Goal: Task Accomplishment & Management: Manage account settings

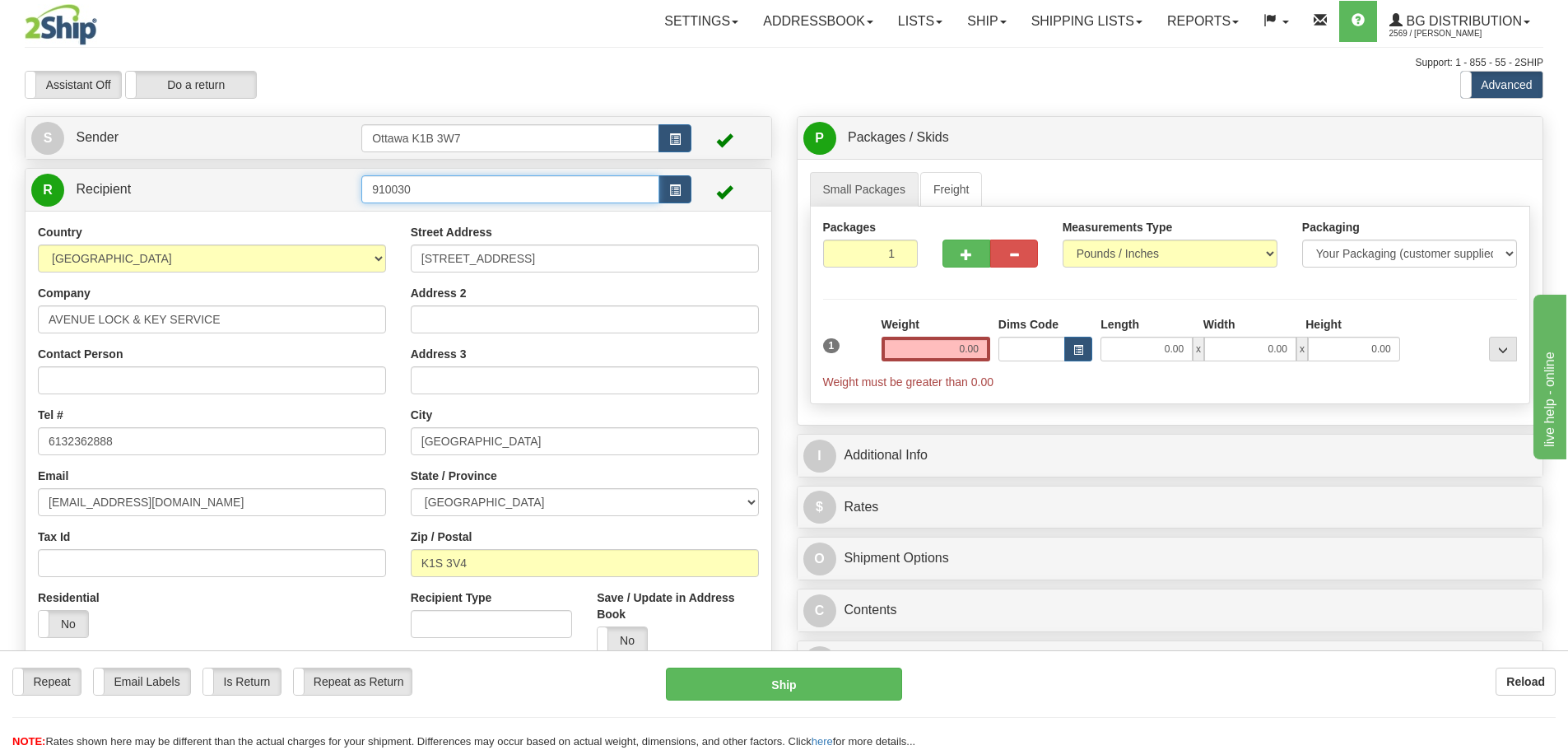
drag, startPoint x: 488, startPoint y: 190, endPoint x: 294, endPoint y: 183, distance: 194.1
click at [294, 183] on tr "R Recipient 910030" at bounding box center [399, 189] width 735 height 33
type input "60553"
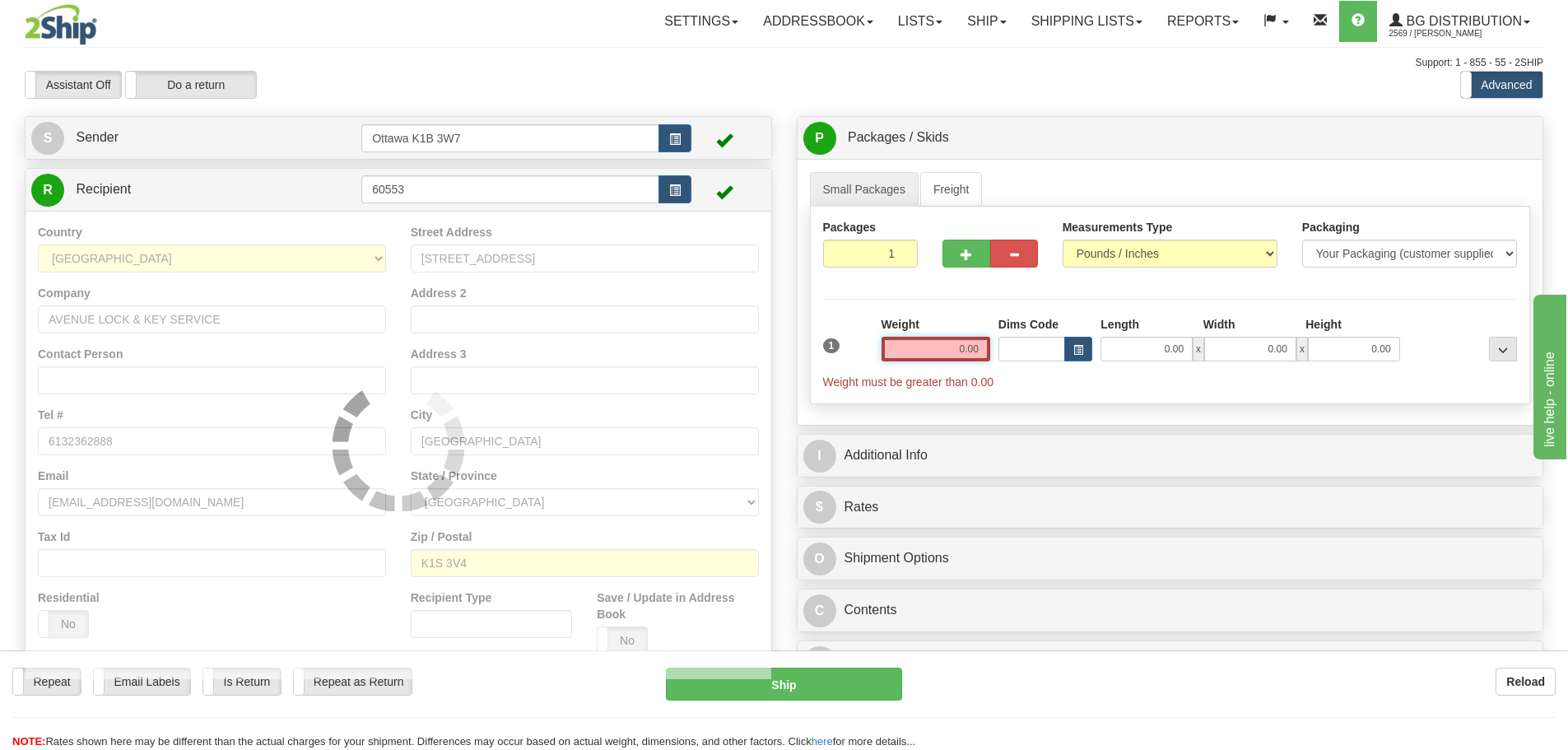
click at [757, 65] on div "Support: 1 - 855 - 55 - 2SHIP" at bounding box center [784, 63] width 1519 height 14
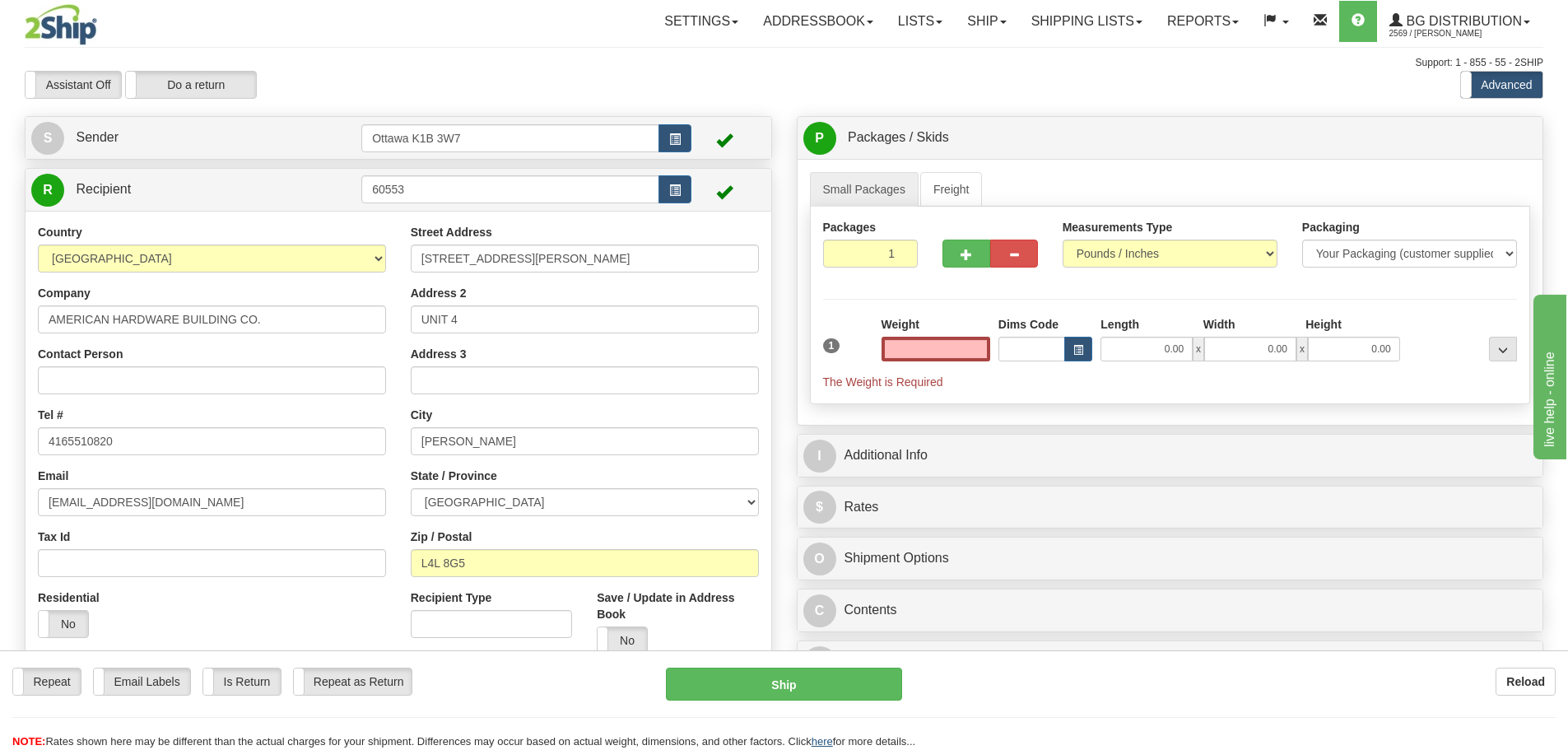
type input "0.00"
click at [916, 352] on input "0.00" at bounding box center [935, 349] width 109 height 24
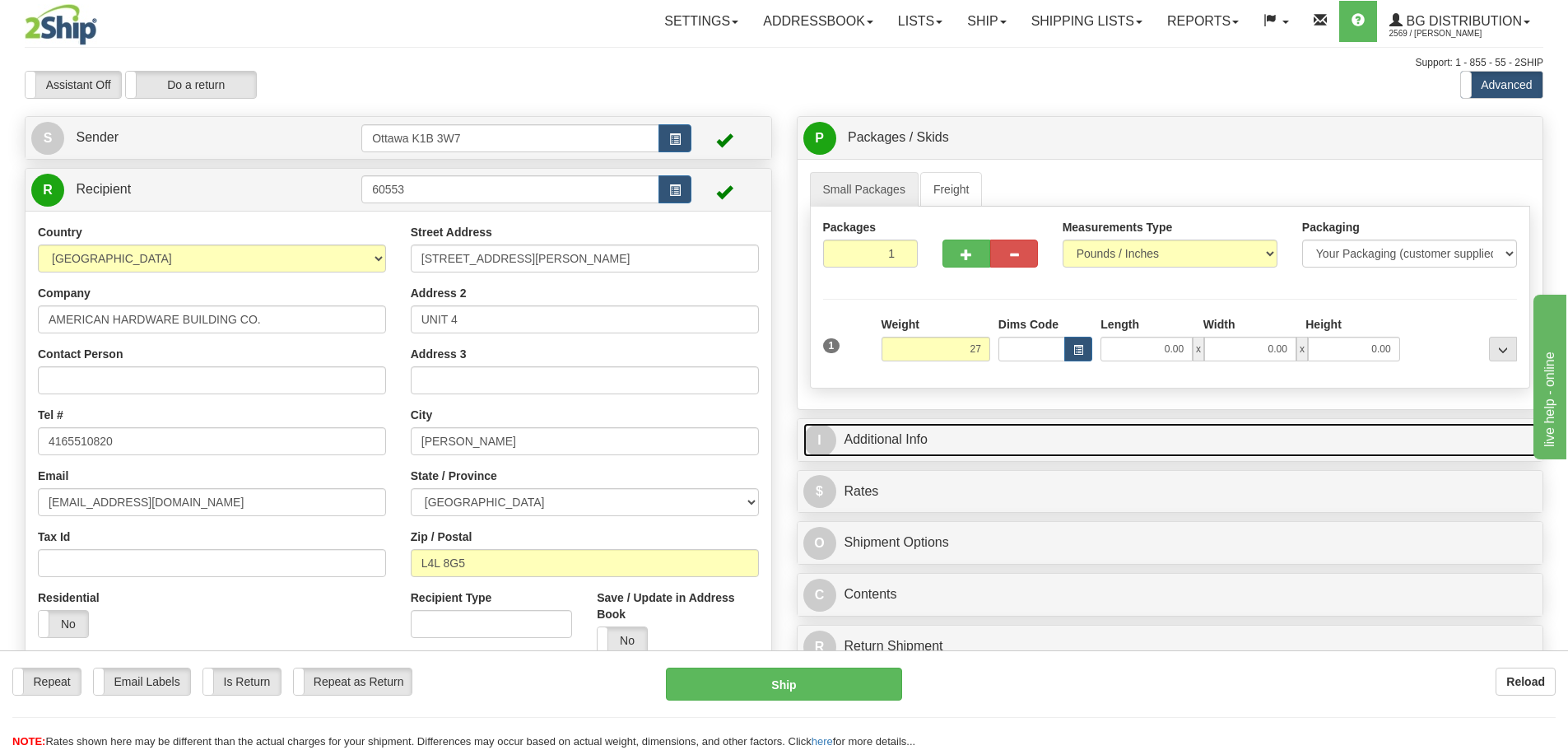
type input "27.00"
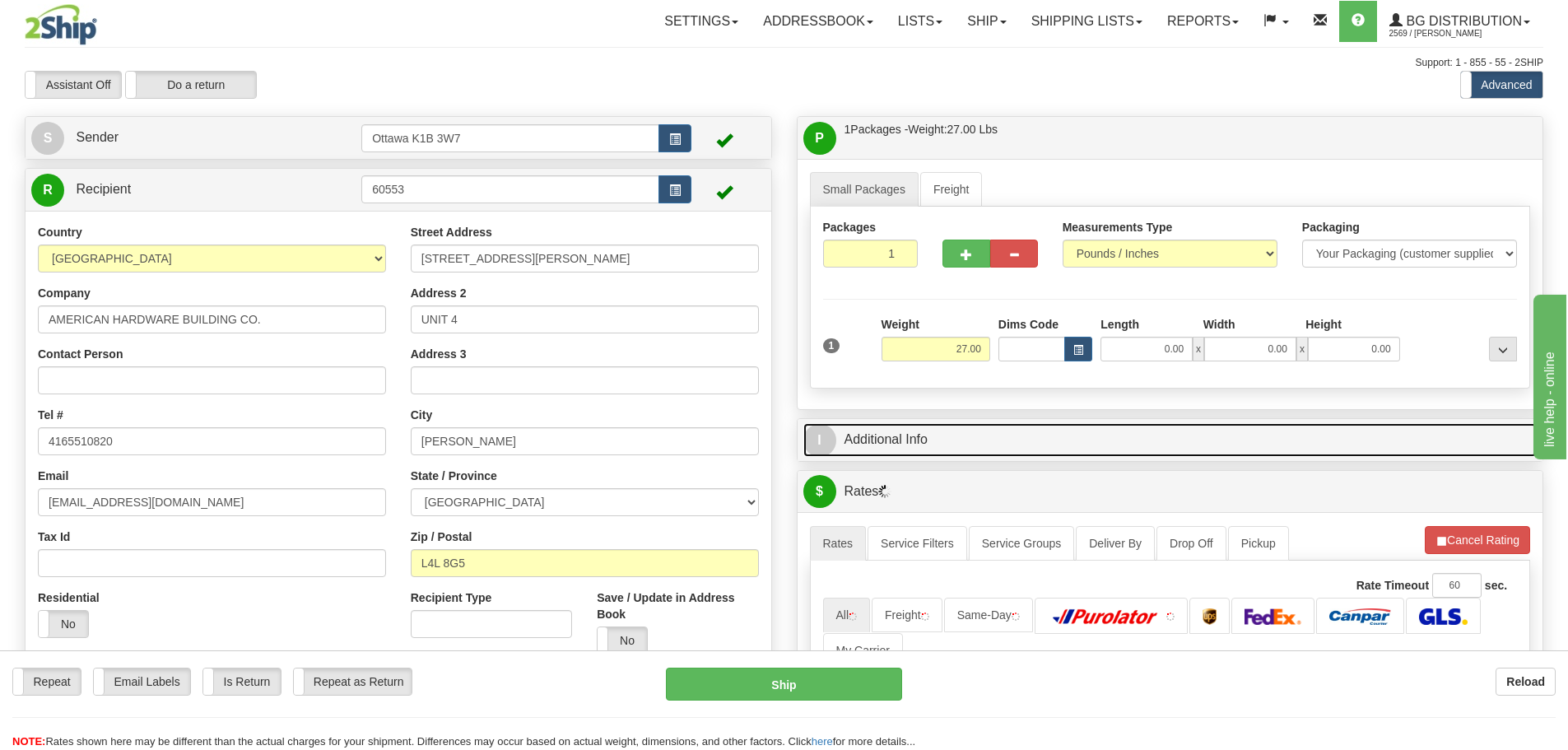
click at [1060, 441] on link "I Additional Info" at bounding box center [1170, 440] width 735 height 33
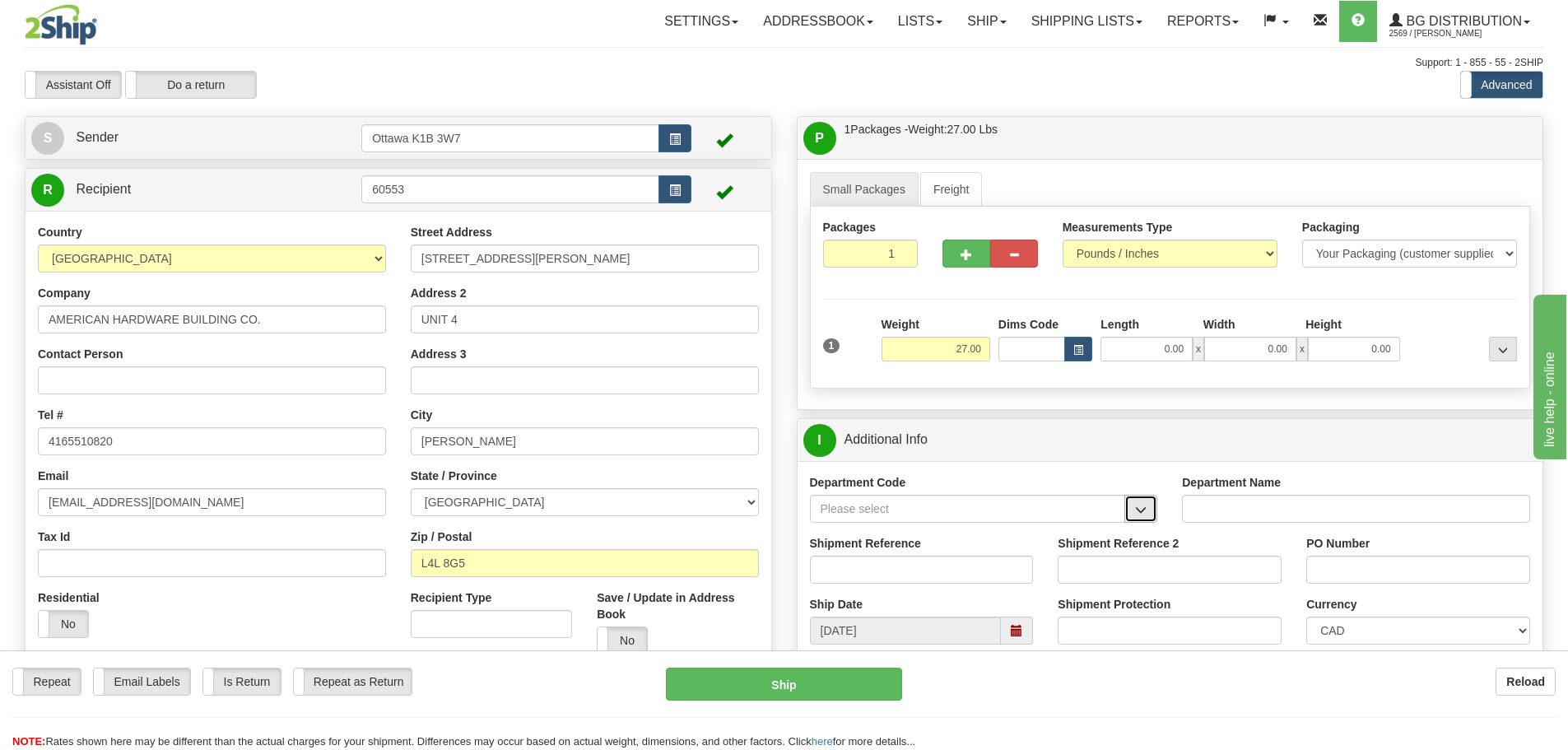
click at [1154, 522] on button "button" at bounding box center [1141, 508] width 33 height 28
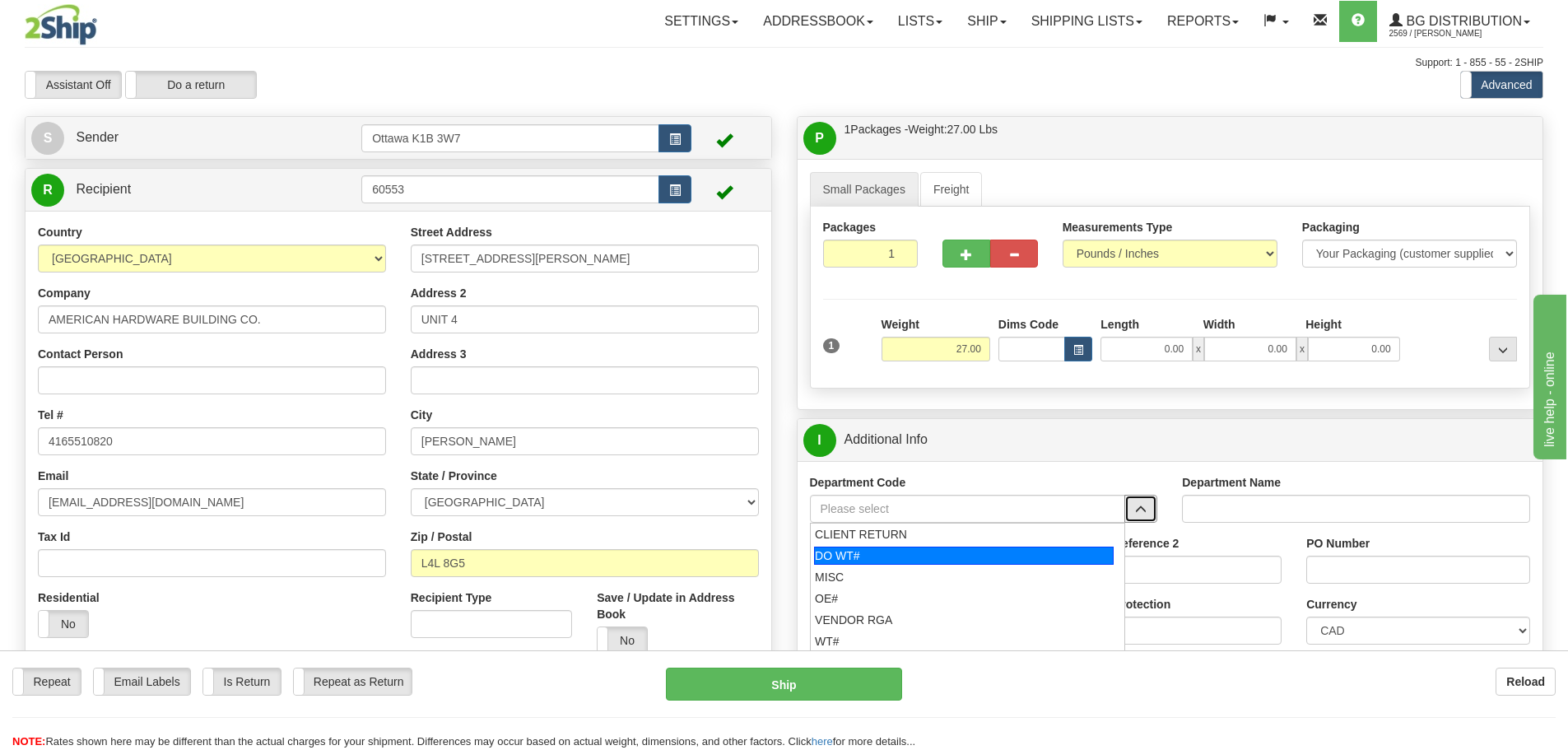
click at [933, 553] on div "DO WT#" at bounding box center [964, 555] width 300 height 18
type input "DO WT#"
type input "DIRECT ORDERS"
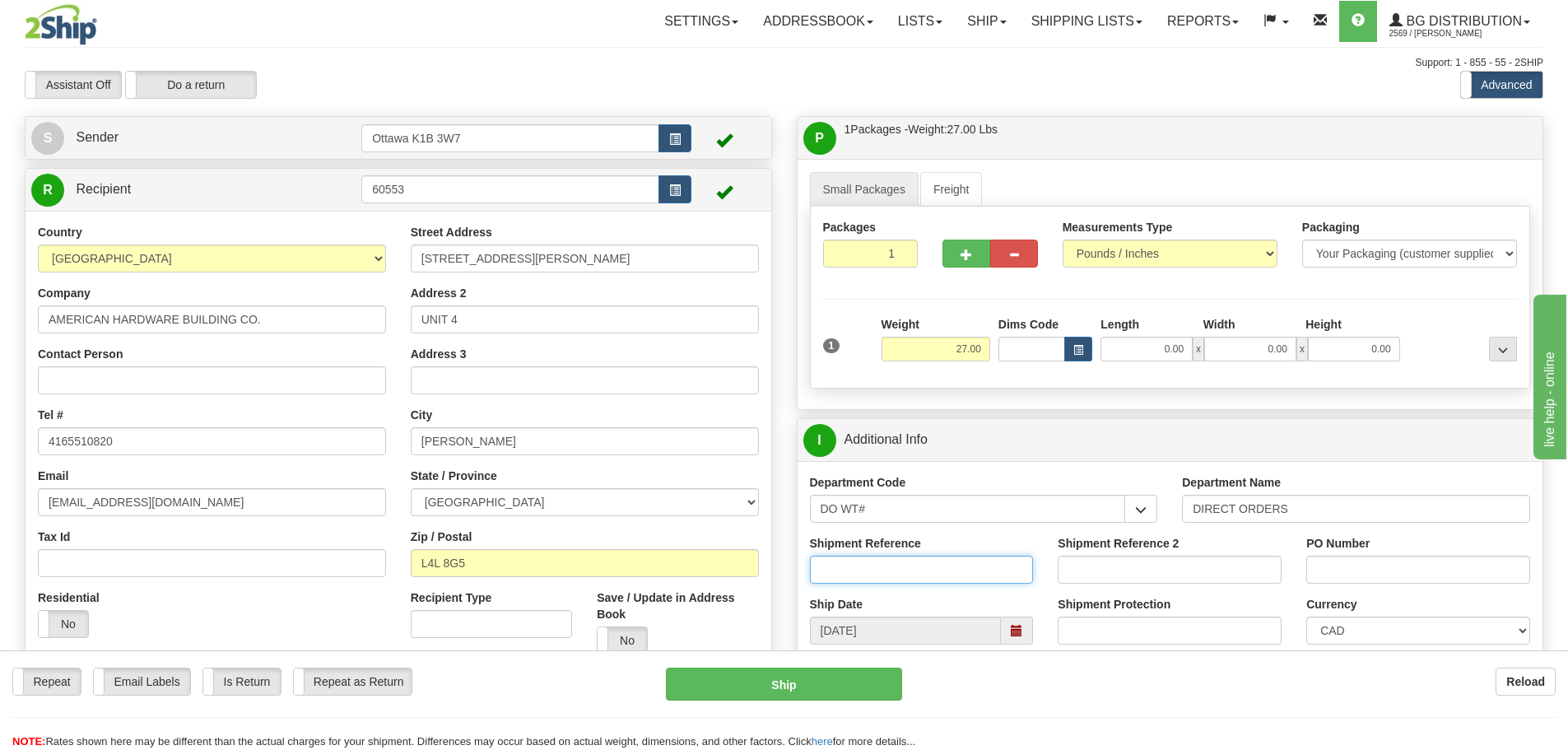
drag, startPoint x: 922, startPoint y: 568, endPoint x: 1055, endPoint y: 581, distance: 133.6
click at [922, 568] on input "Shipment Reference" at bounding box center [922, 569] width 224 height 28
type input "165276-00"
click at [1398, 577] on input "PO Number" at bounding box center [1418, 569] width 224 height 28
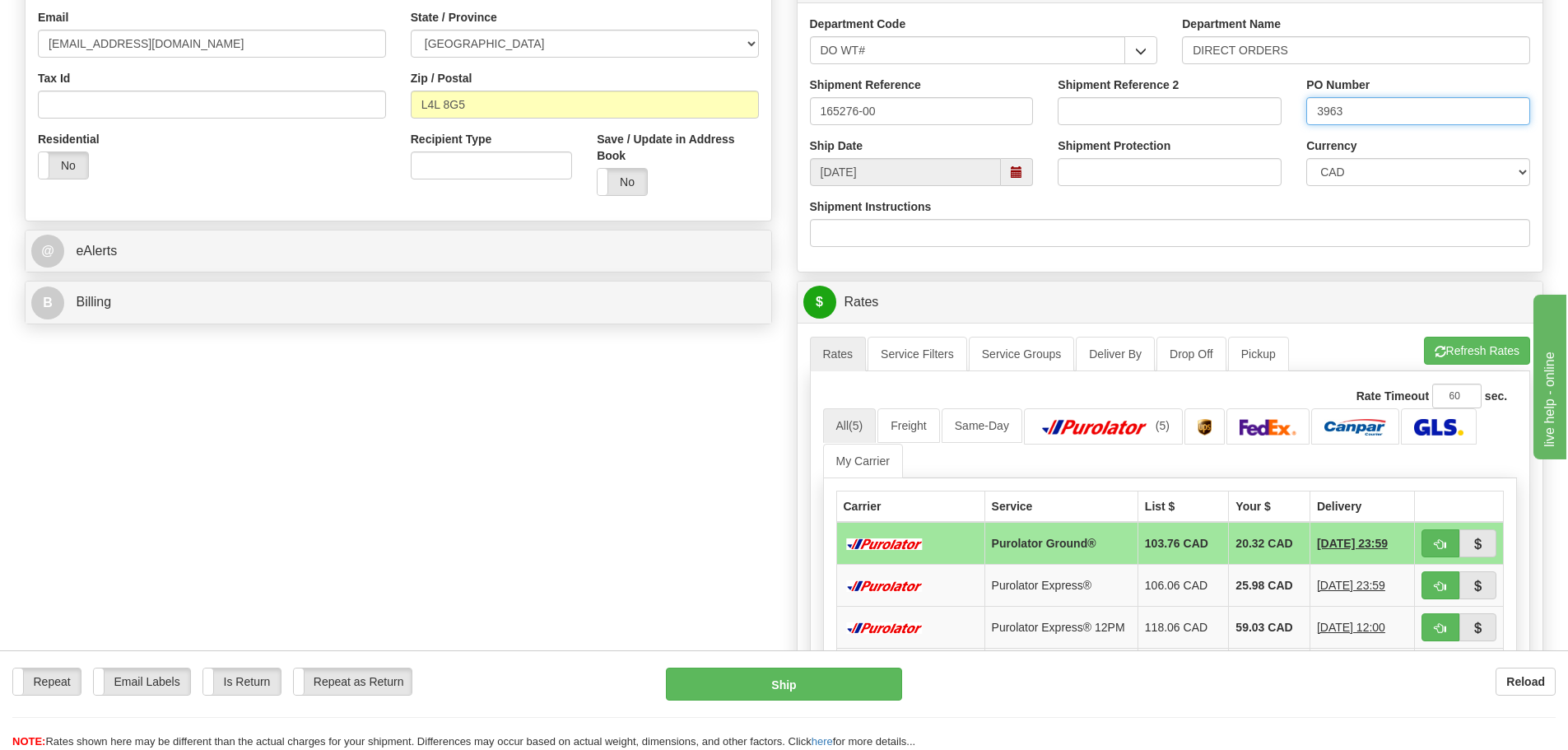
scroll to position [493, 0]
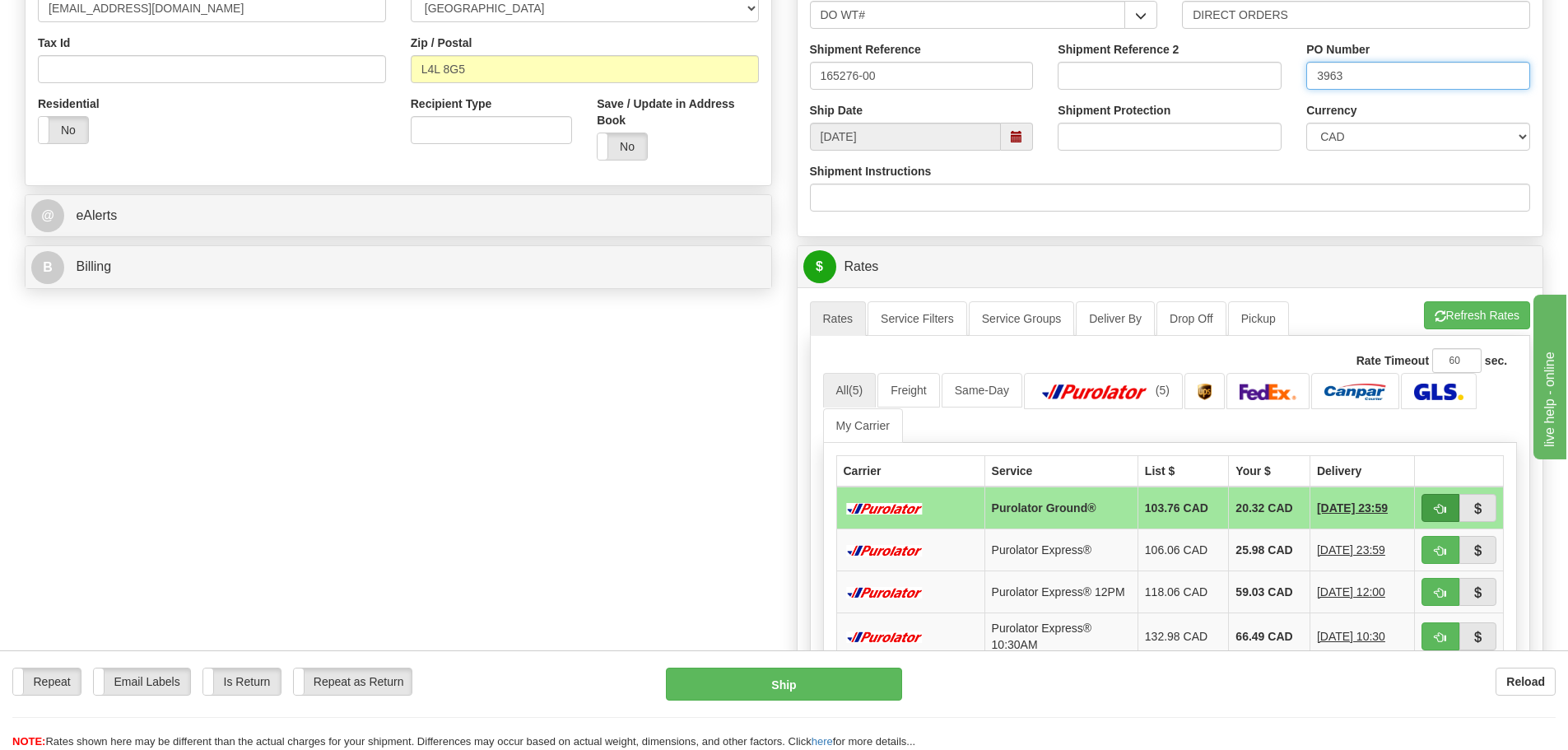
type input "3963"
click at [1433, 513] on button "button" at bounding box center [1440, 507] width 38 height 28
type input "260"
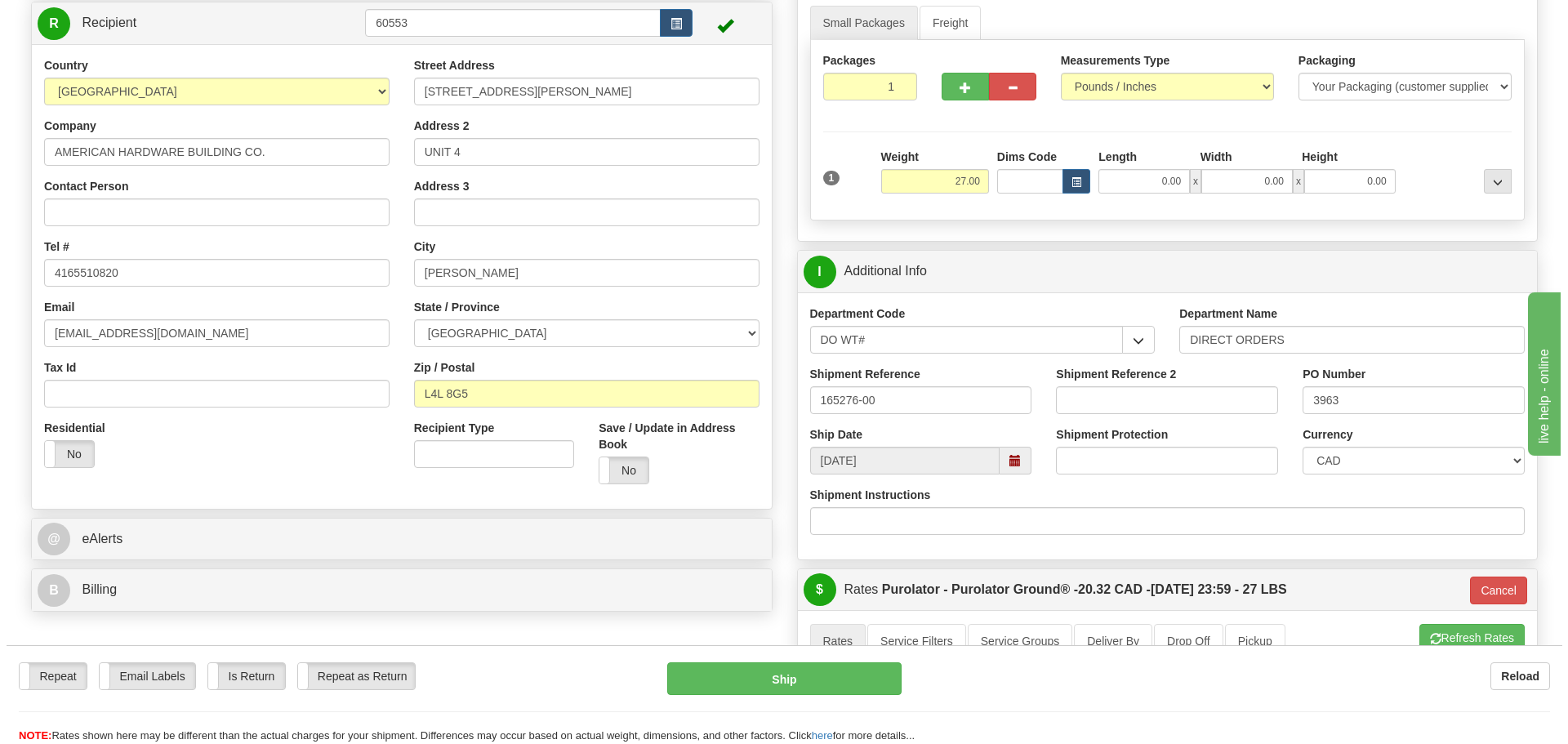
scroll to position [163, 0]
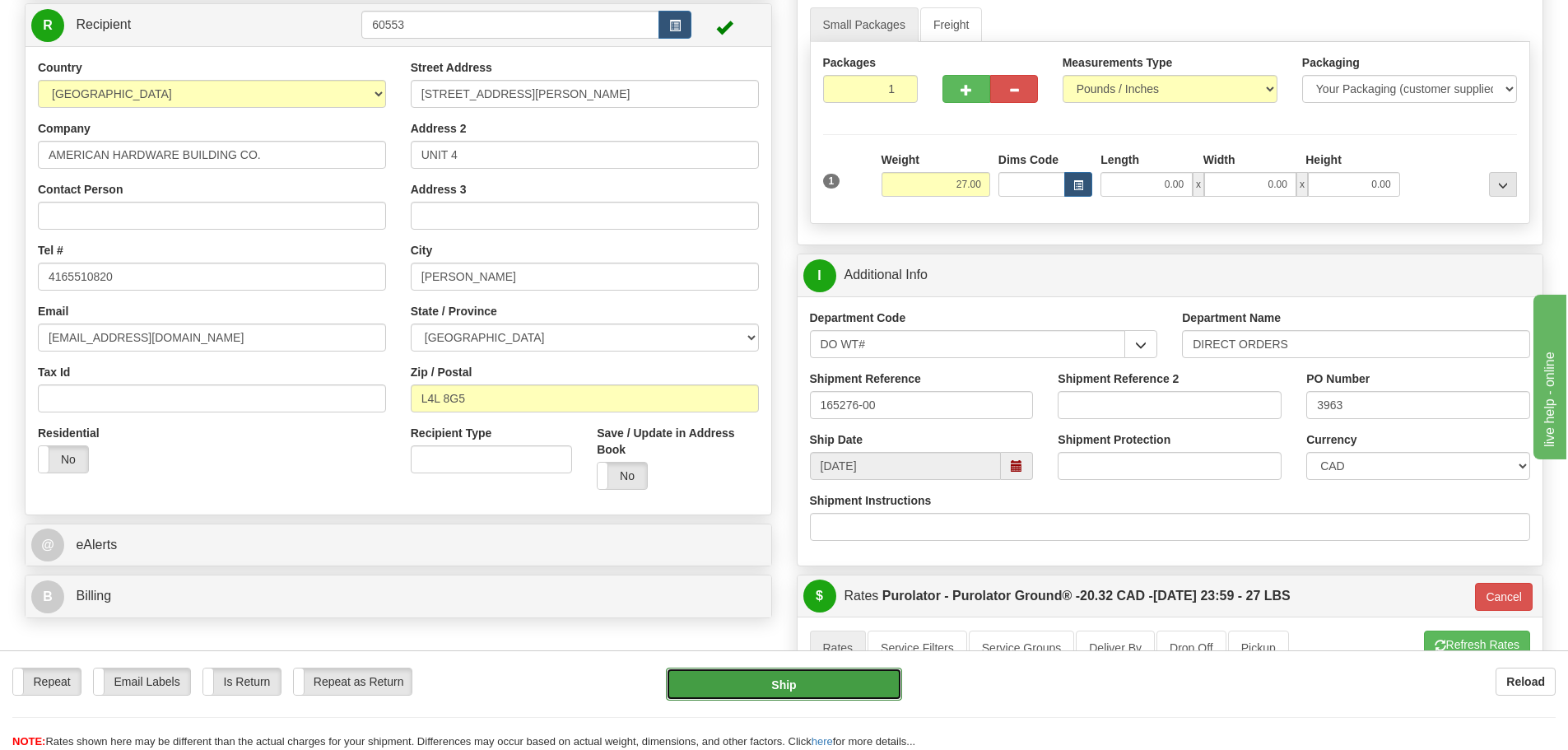
click at [888, 698] on button "Ship" at bounding box center [784, 684] width 236 height 33
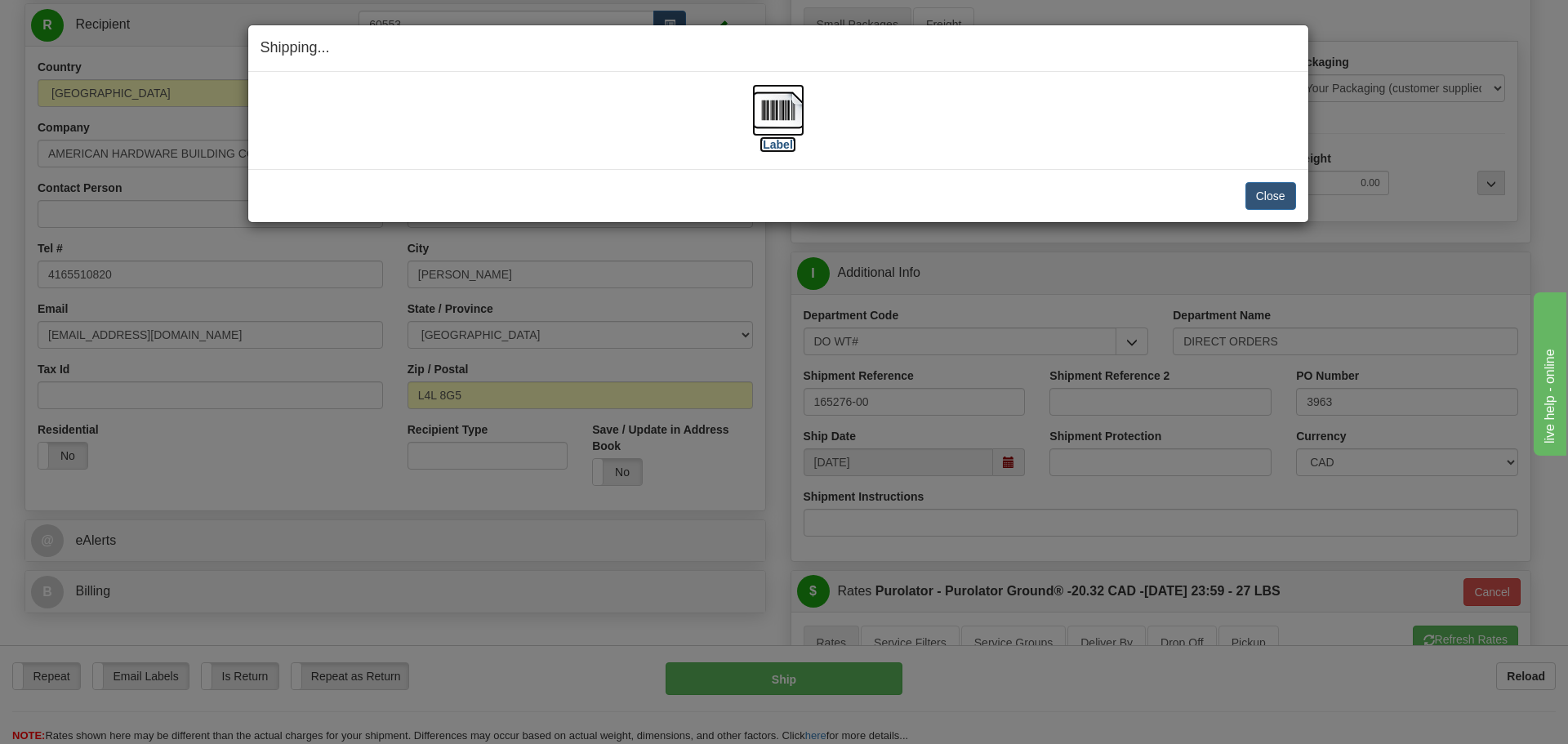
click at [790, 149] on label "[Label]" at bounding box center [778, 144] width 38 height 17
click at [1292, 197] on button "Close" at bounding box center [1271, 195] width 51 height 28
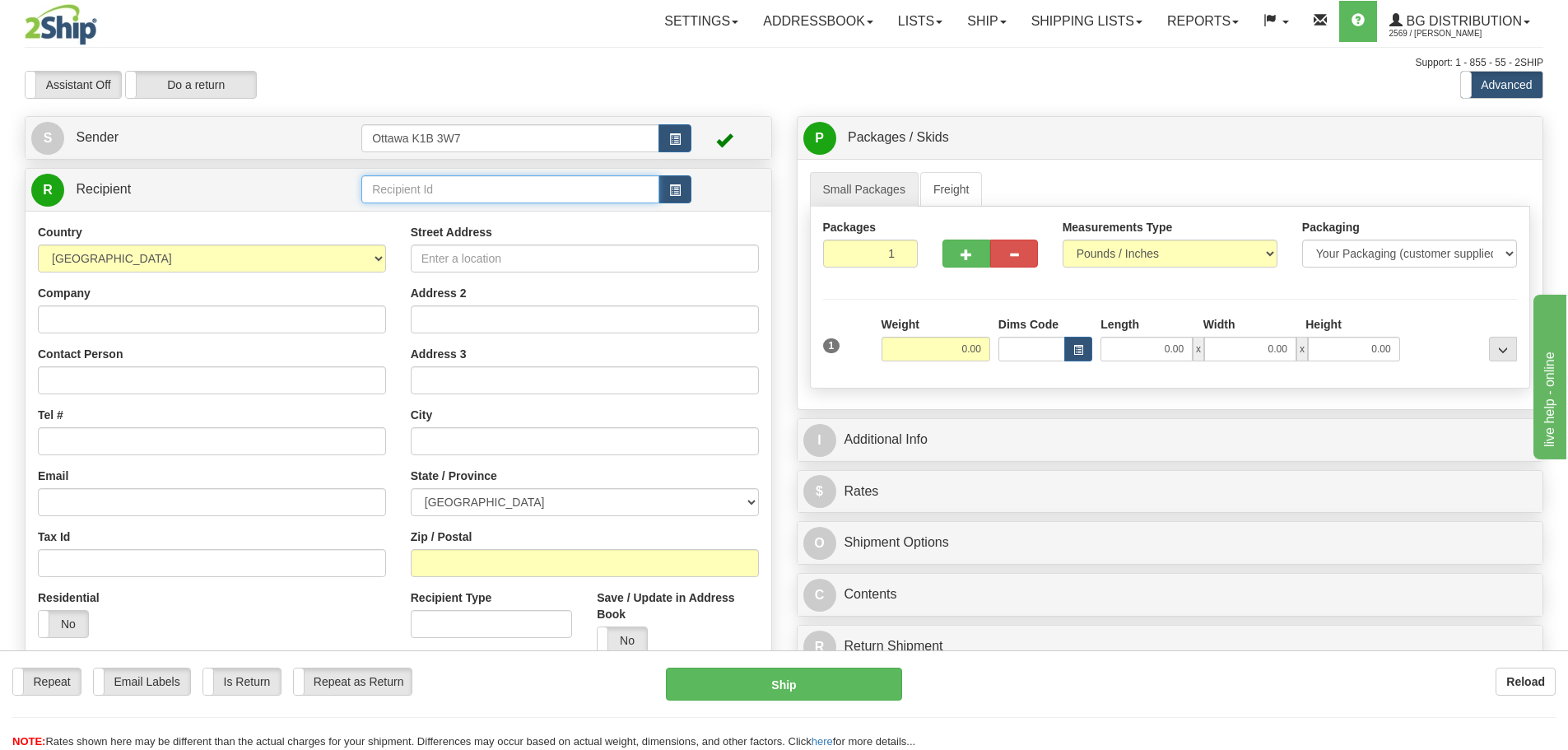
click at [450, 192] on input "text" at bounding box center [510, 189] width 298 height 28
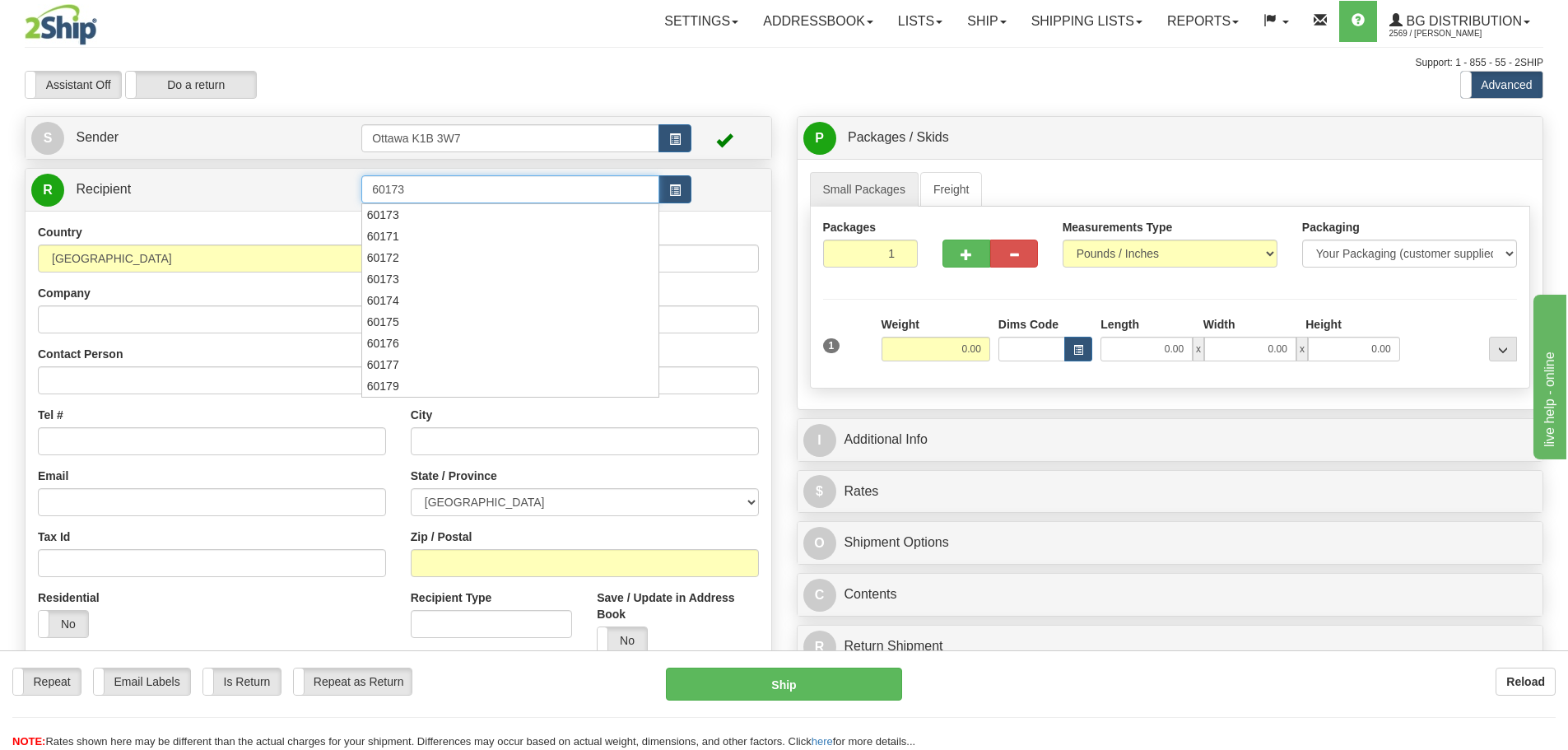
type input "60173"
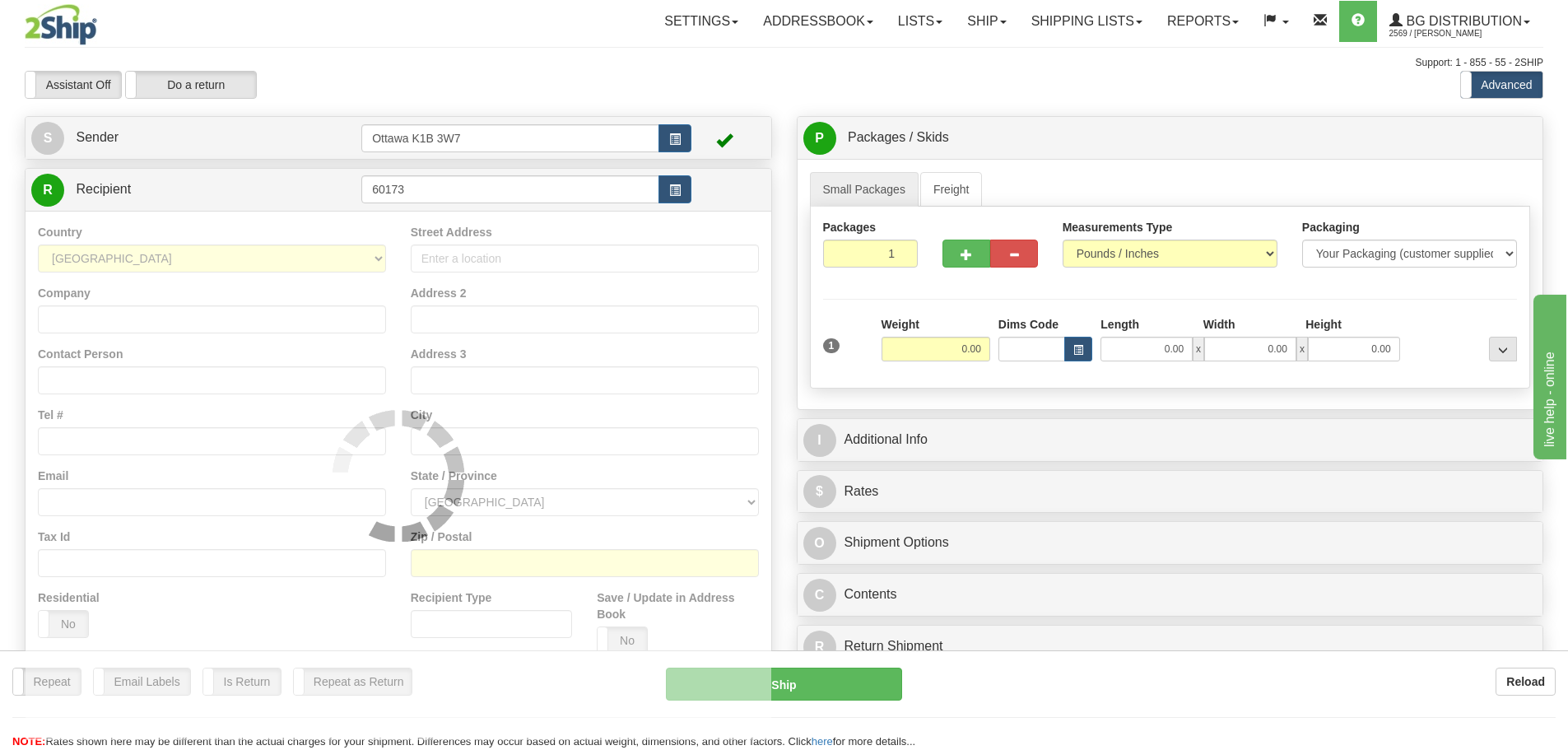
click at [529, 100] on div "Toggle navigation Settings Shipping Preferences Fields Preferences New" at bounding box center [784, 468] width 1568 height 936
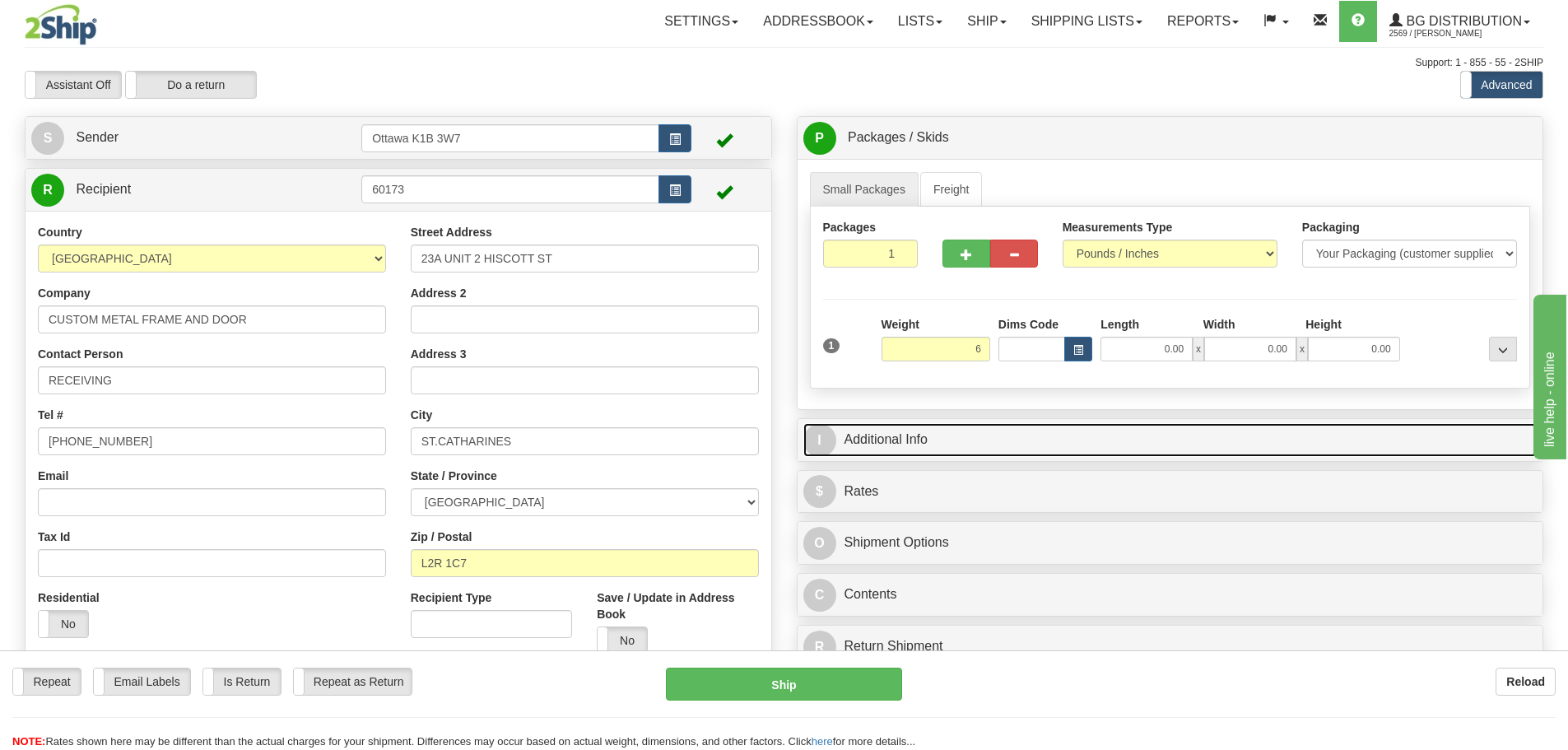
type input "6.00"
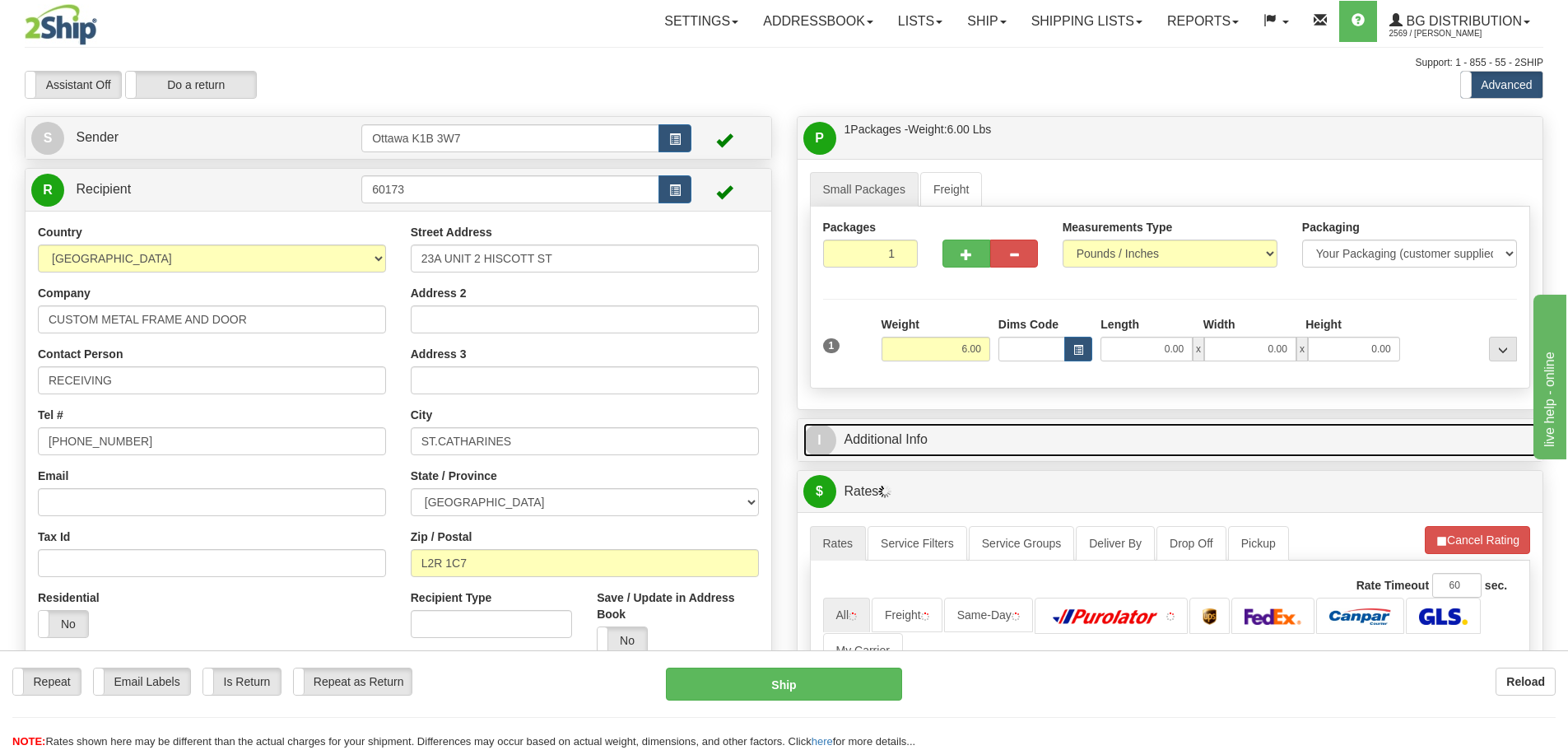
click at [1048, 423] on link "I Additional Info" at bounding box center [1170, 440] width 735 height 33
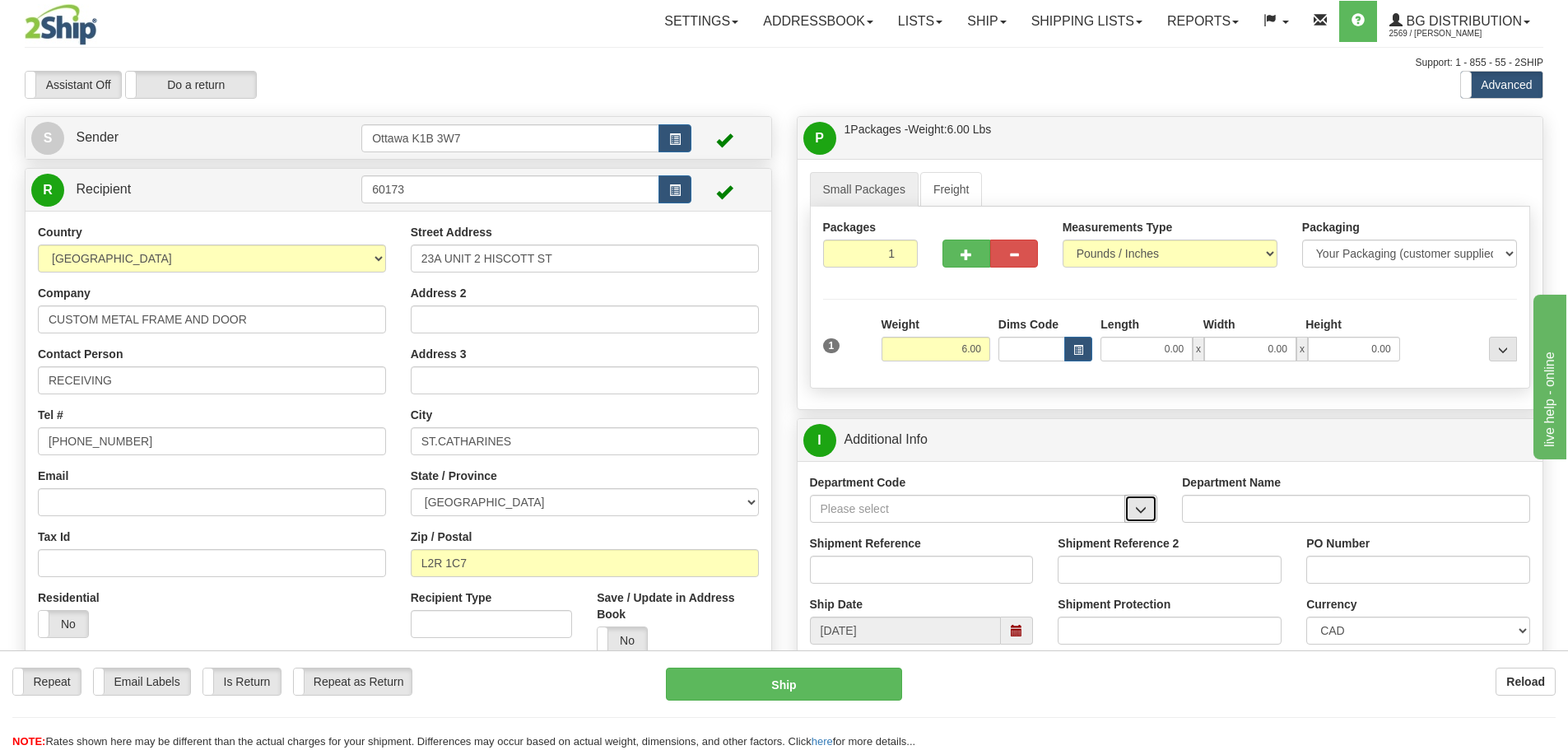
click at [1140, 505] on span "button" at bounding box center [1141, 509] width 12 height 11
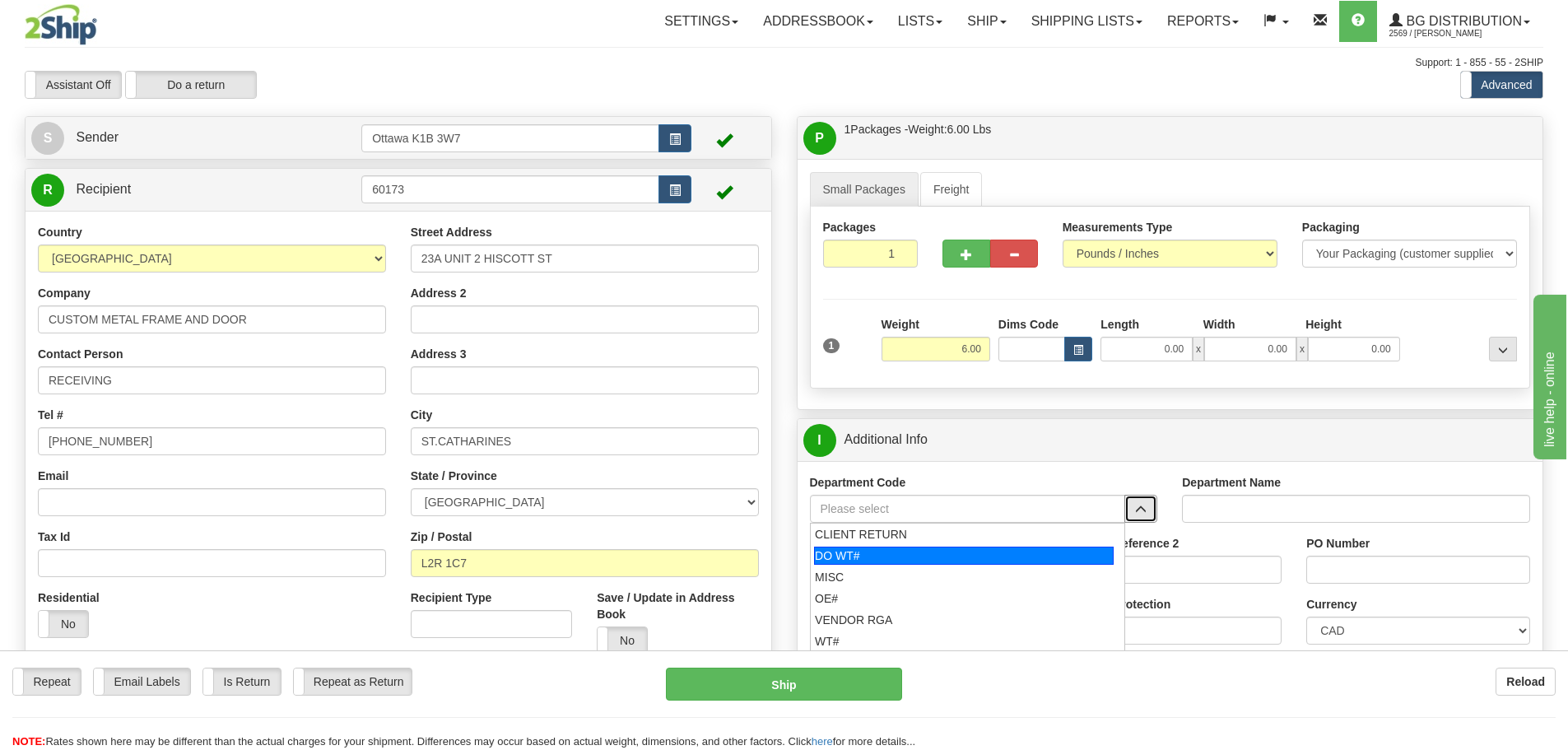
click at [897, 559] on div "DO WT#" at bounding box center [964, 555] width 300 height 18
type input "DO WT#"
type input "DIRECT ORDERS"
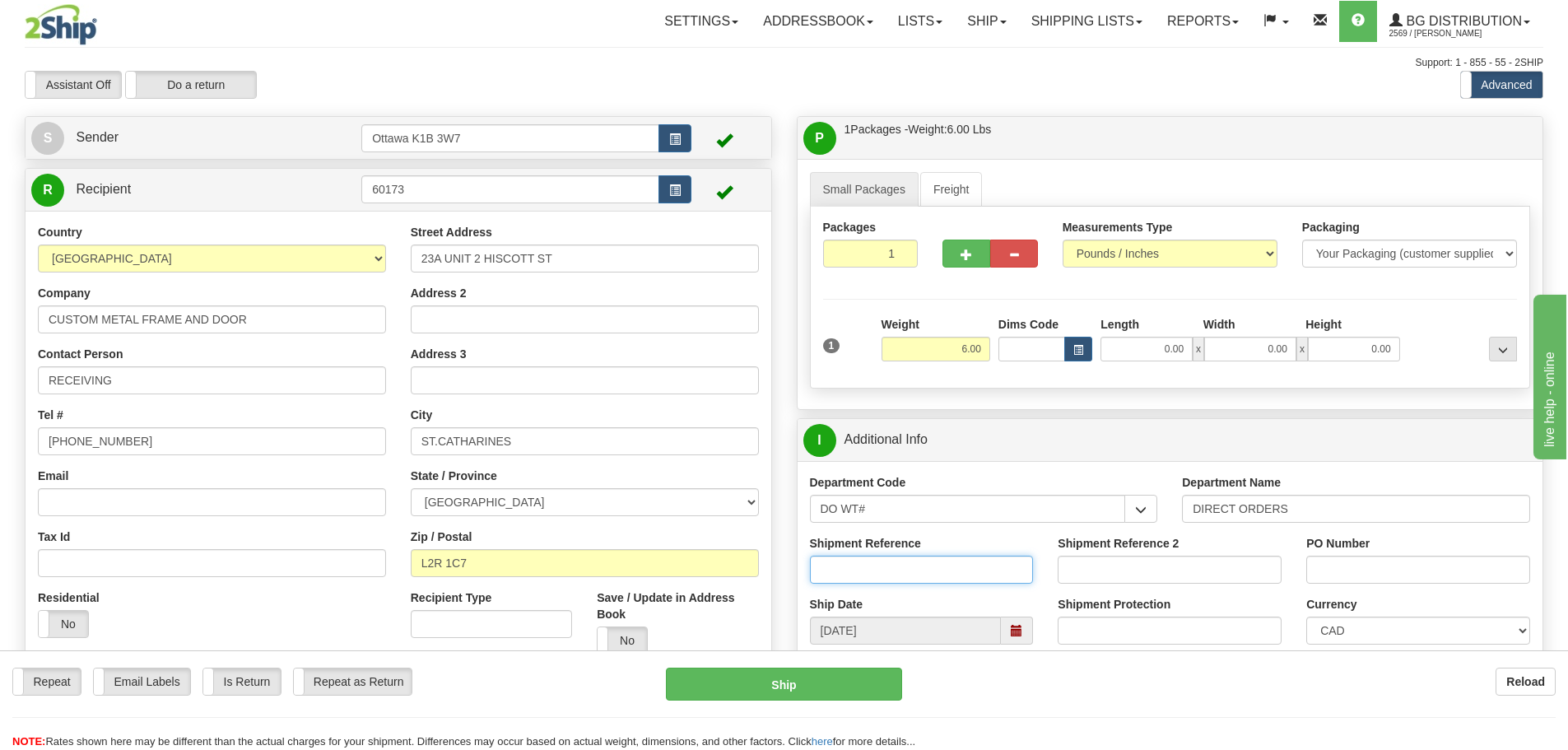
click at [897, 559] on input "Shipment Reference" at bounding box center [922, 569] width 224 height 28
type input "165275-00"
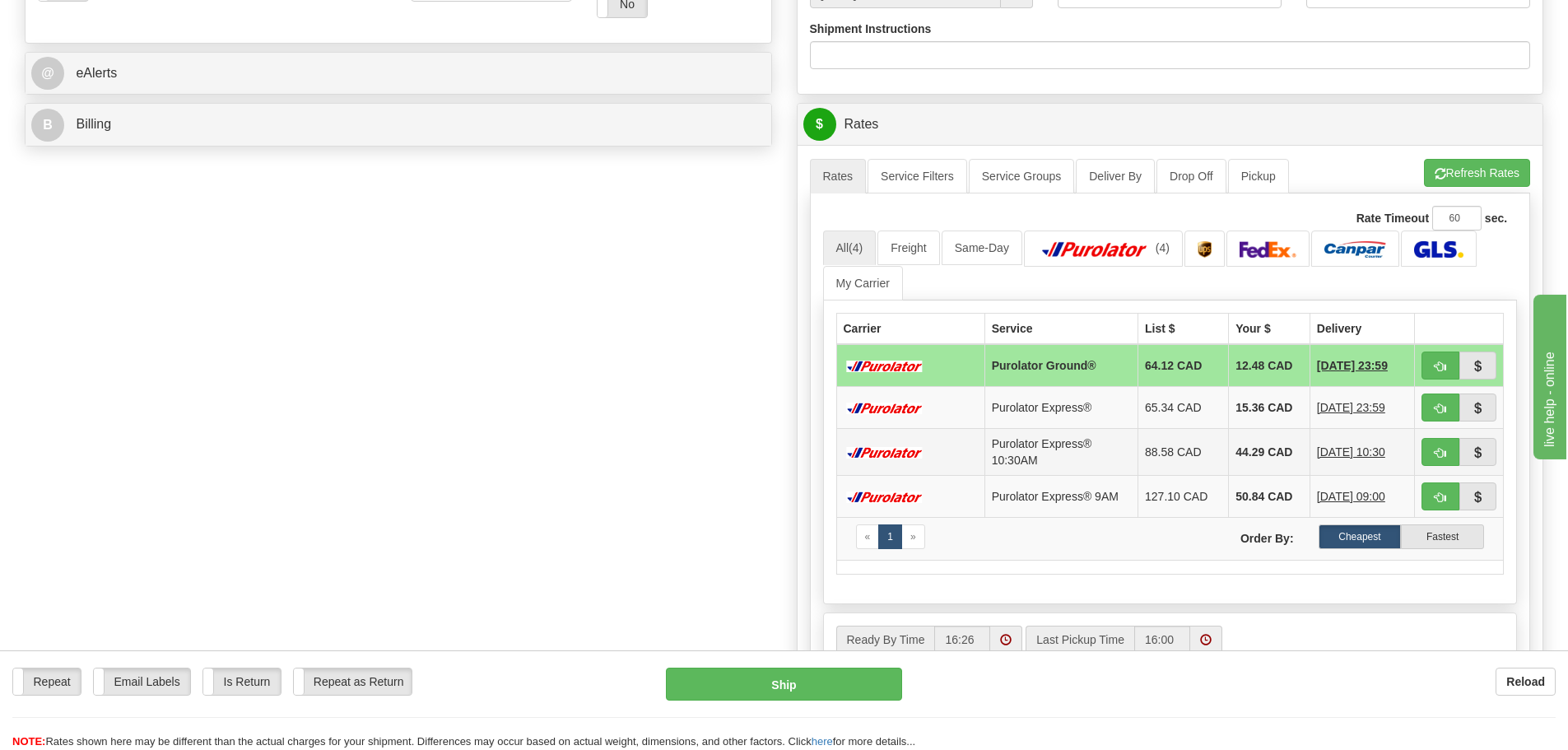
scroll to position [658, 0]
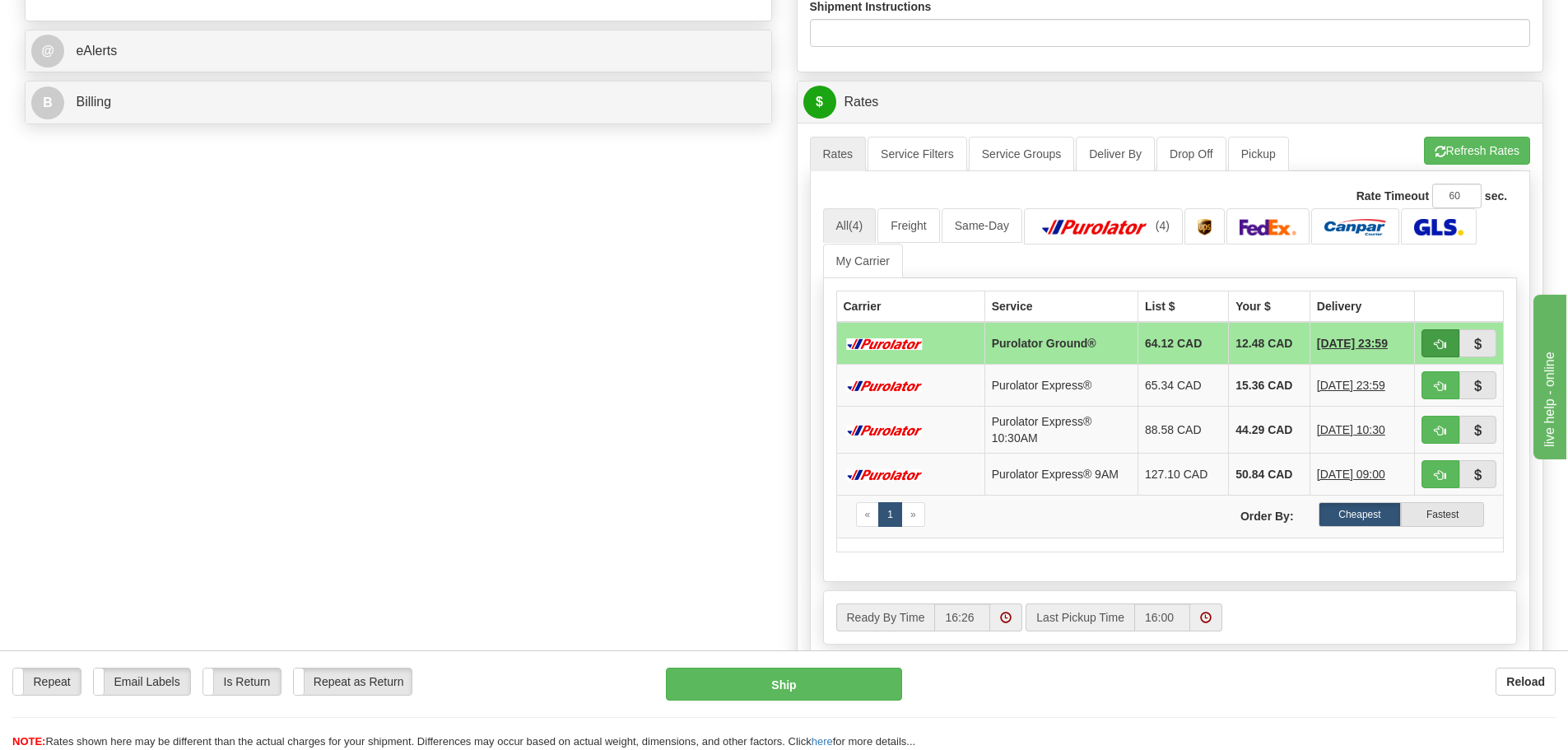
type input "5095ba-p"
click at [1445, 349] on span "button" at bounding box center [1441, 344] width 12 height 11
type input "260"
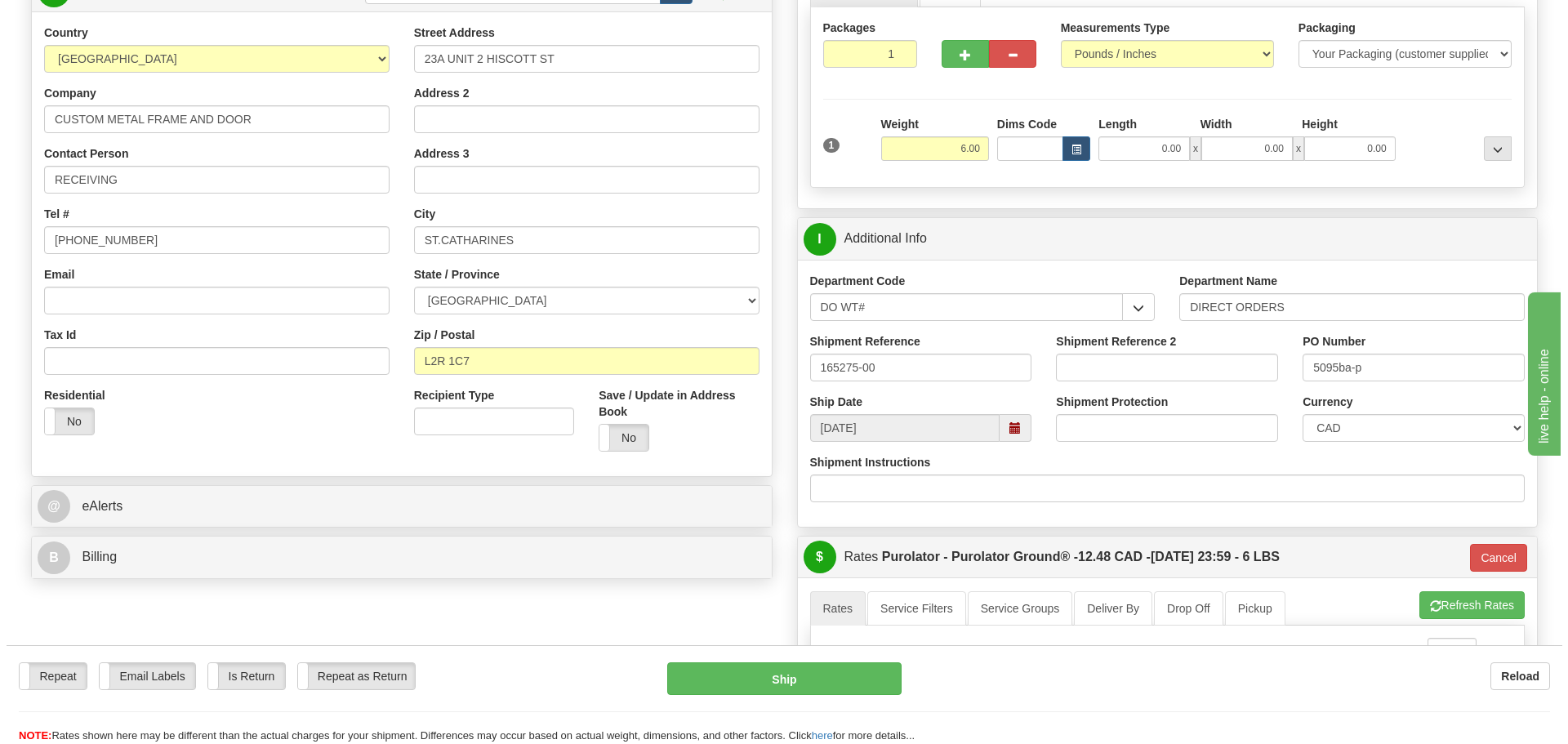
scroll to position [163, 0]
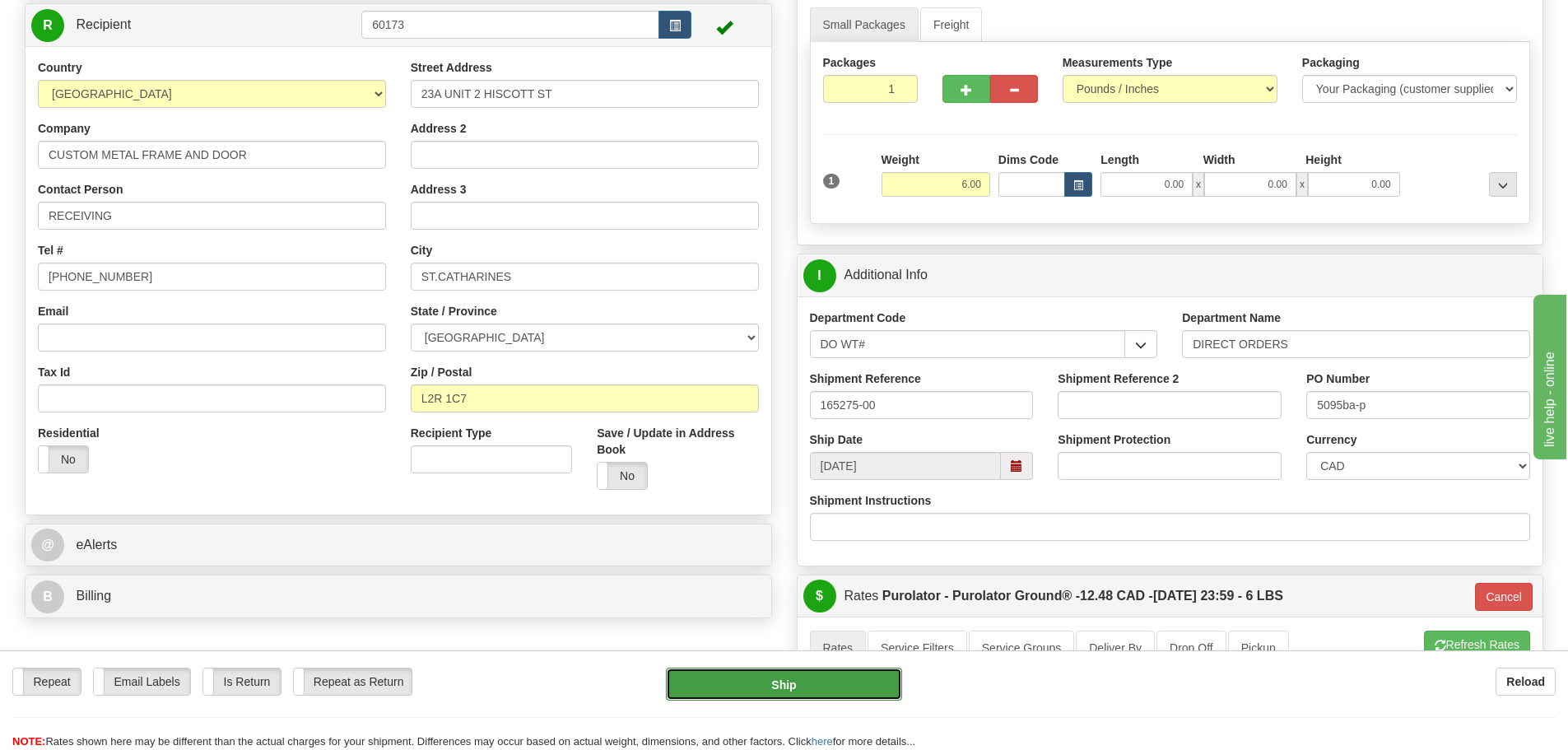
click at [812, 677] on button "Ship" at bounding box center [784, 684] width 236 height 33
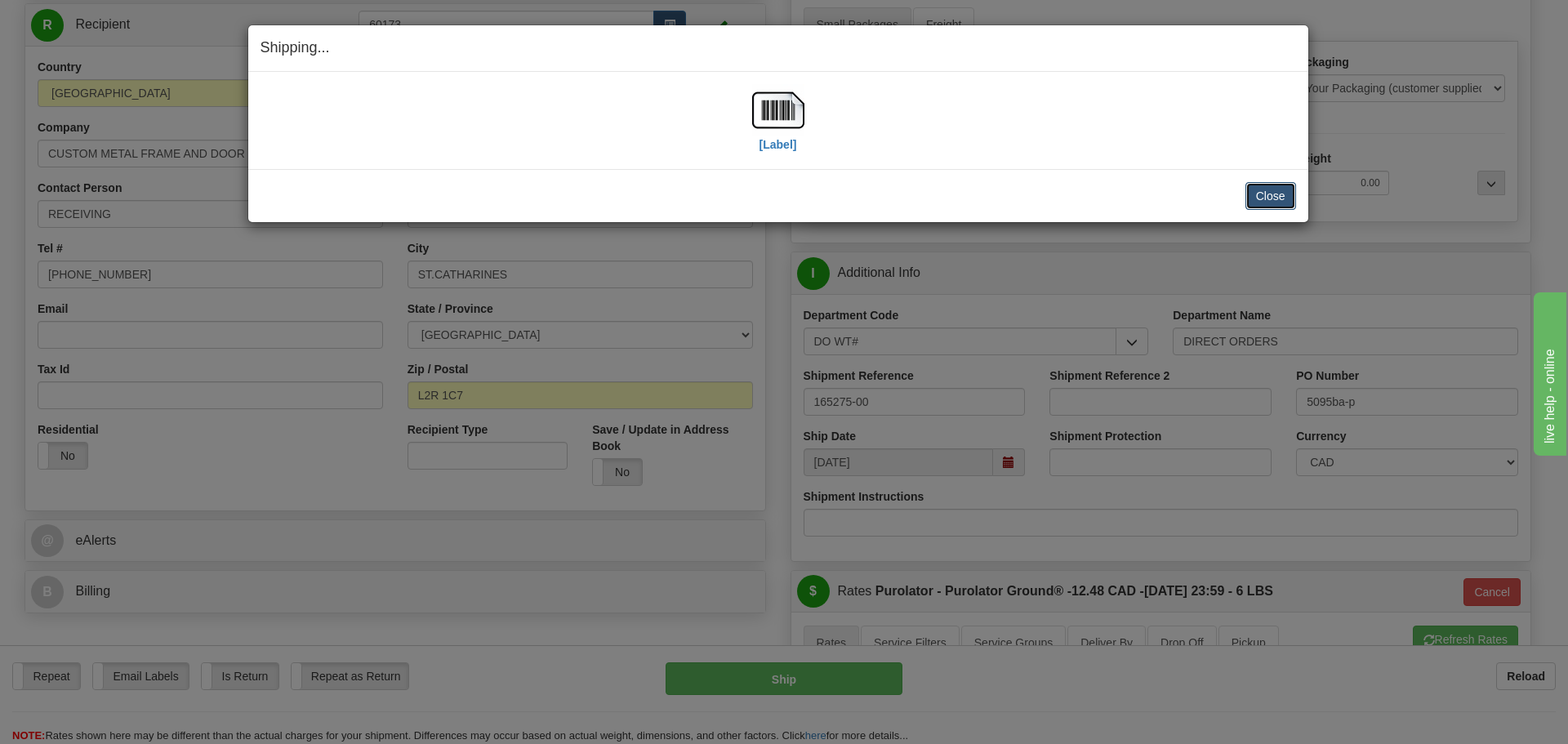
click at [1273, 202] on button "Close" at bounding box center [1271, 195] width 51 height 28
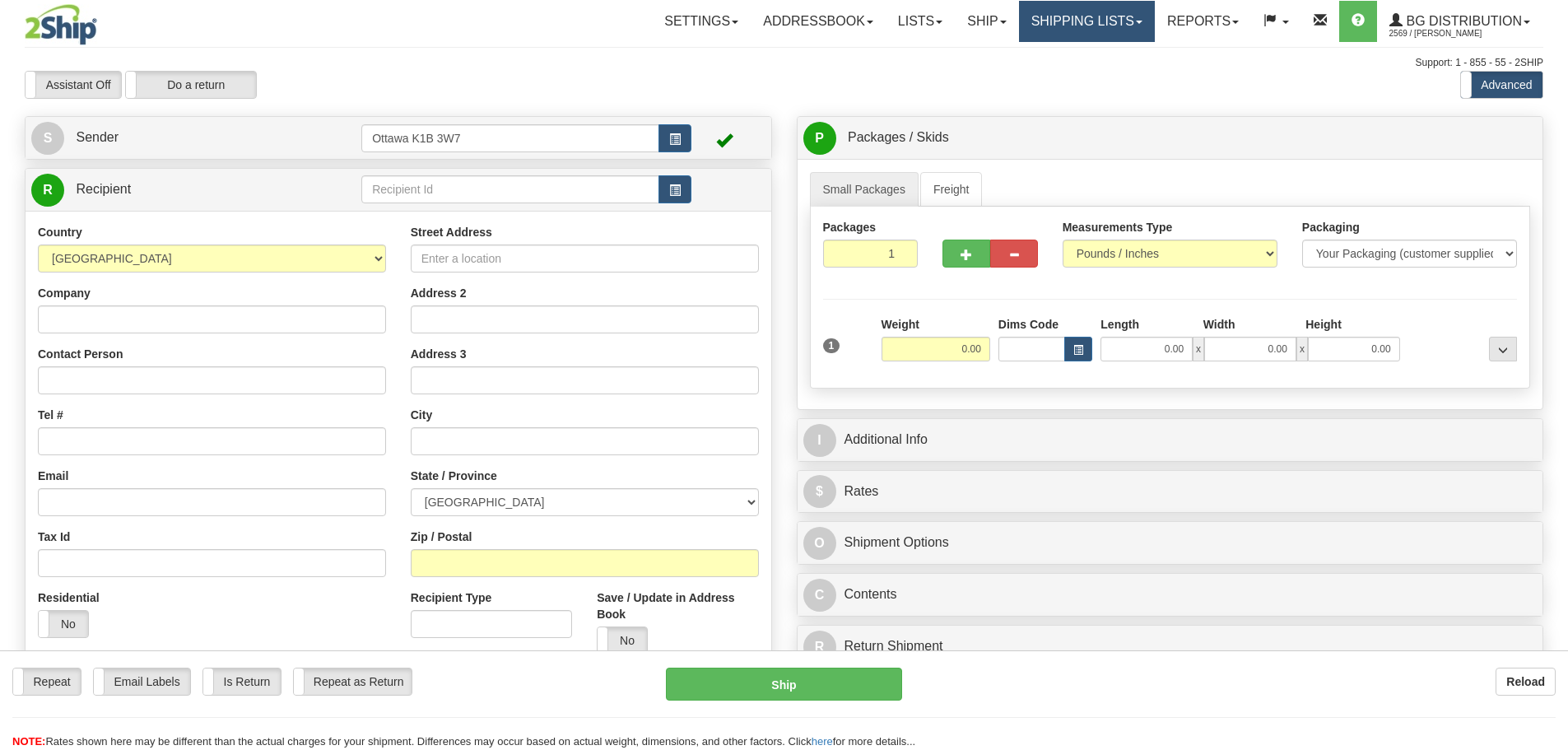
click at [1079, 18] on link "Shipping lists" at bounding box center [1087, 22] width 136 height 41
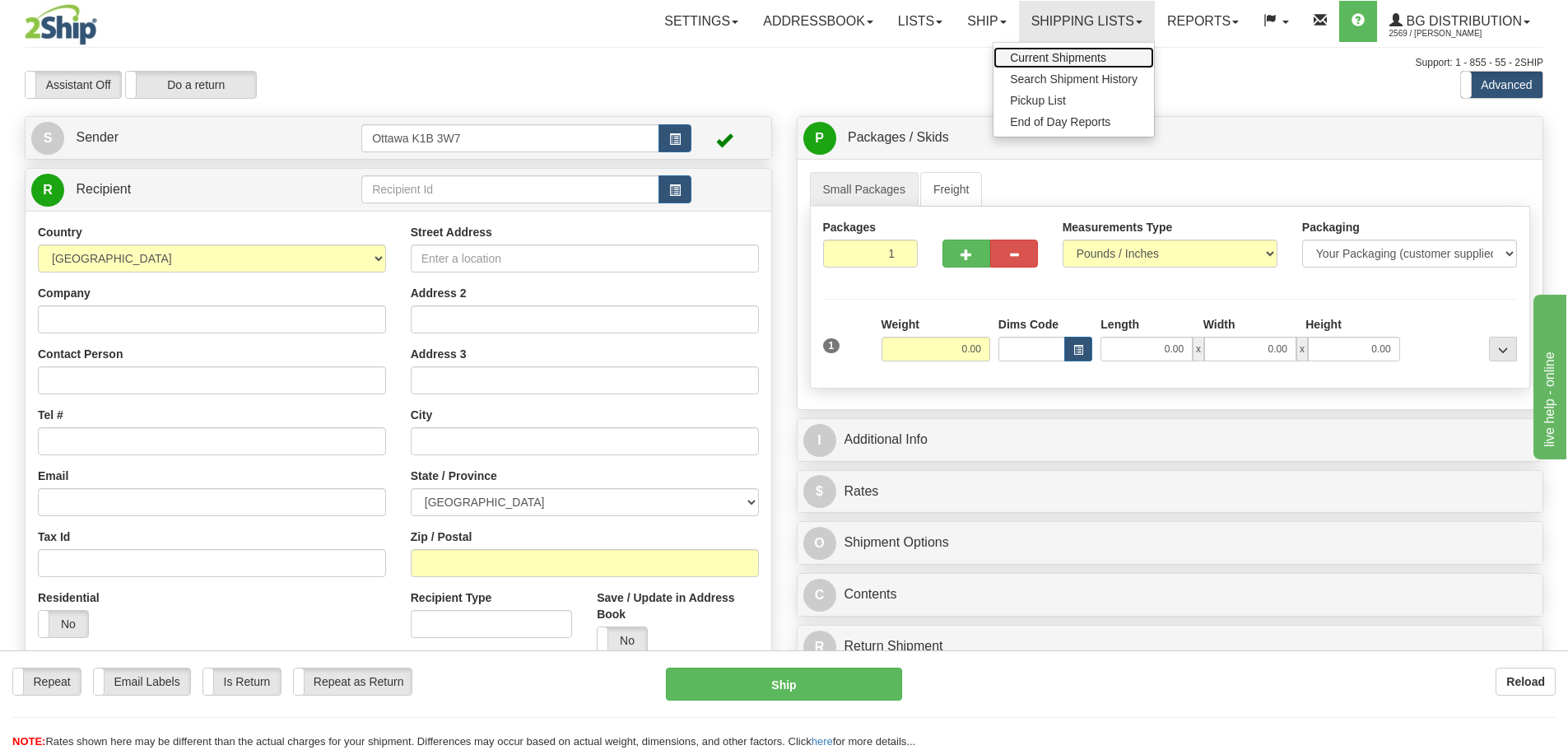
click at [1060, 62] on span "Current Shipments" at bounding box center [1058, 57] width 96 height 13
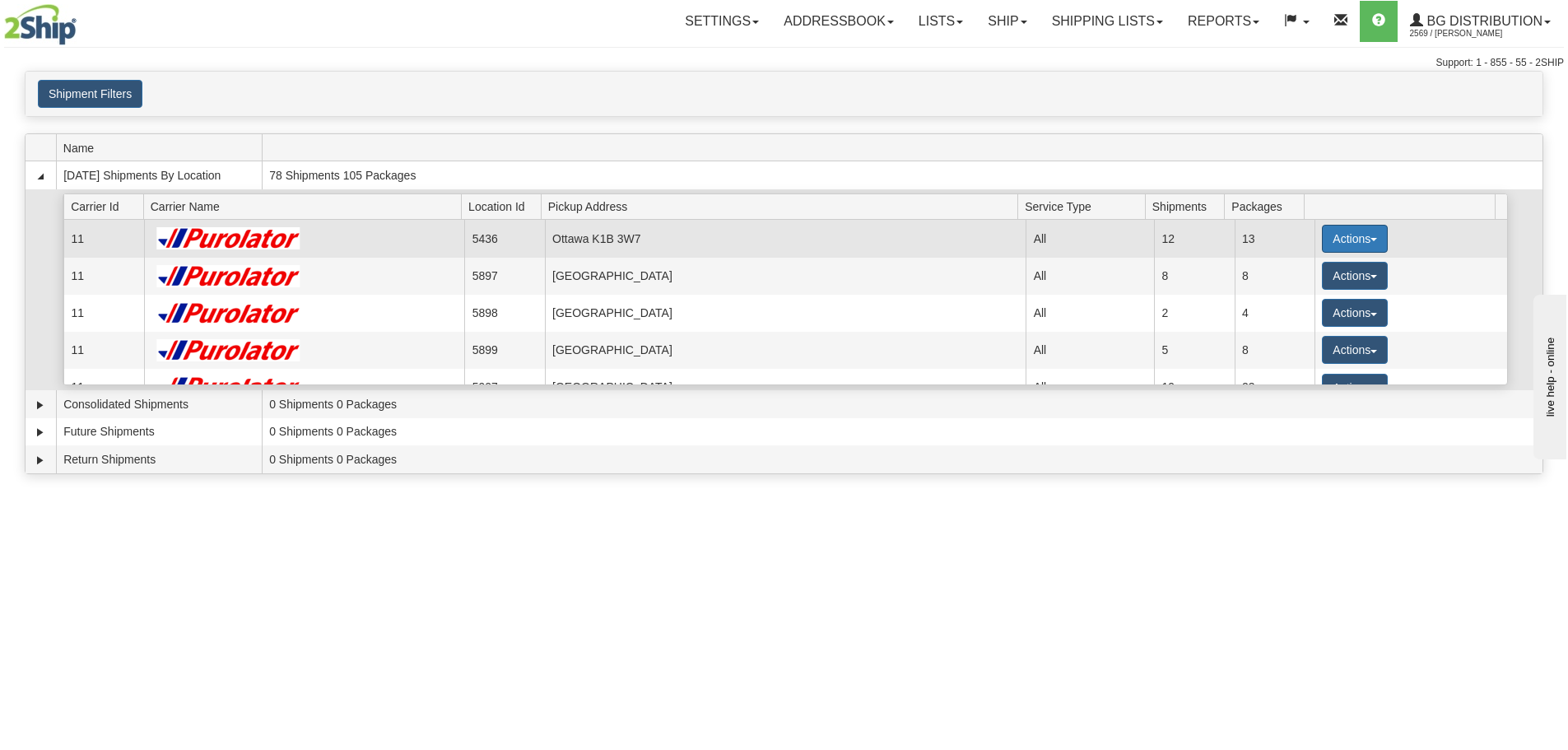
click at [1336, 240] on button "Actions" at bounding box center [1354, 238] width 66 height 28
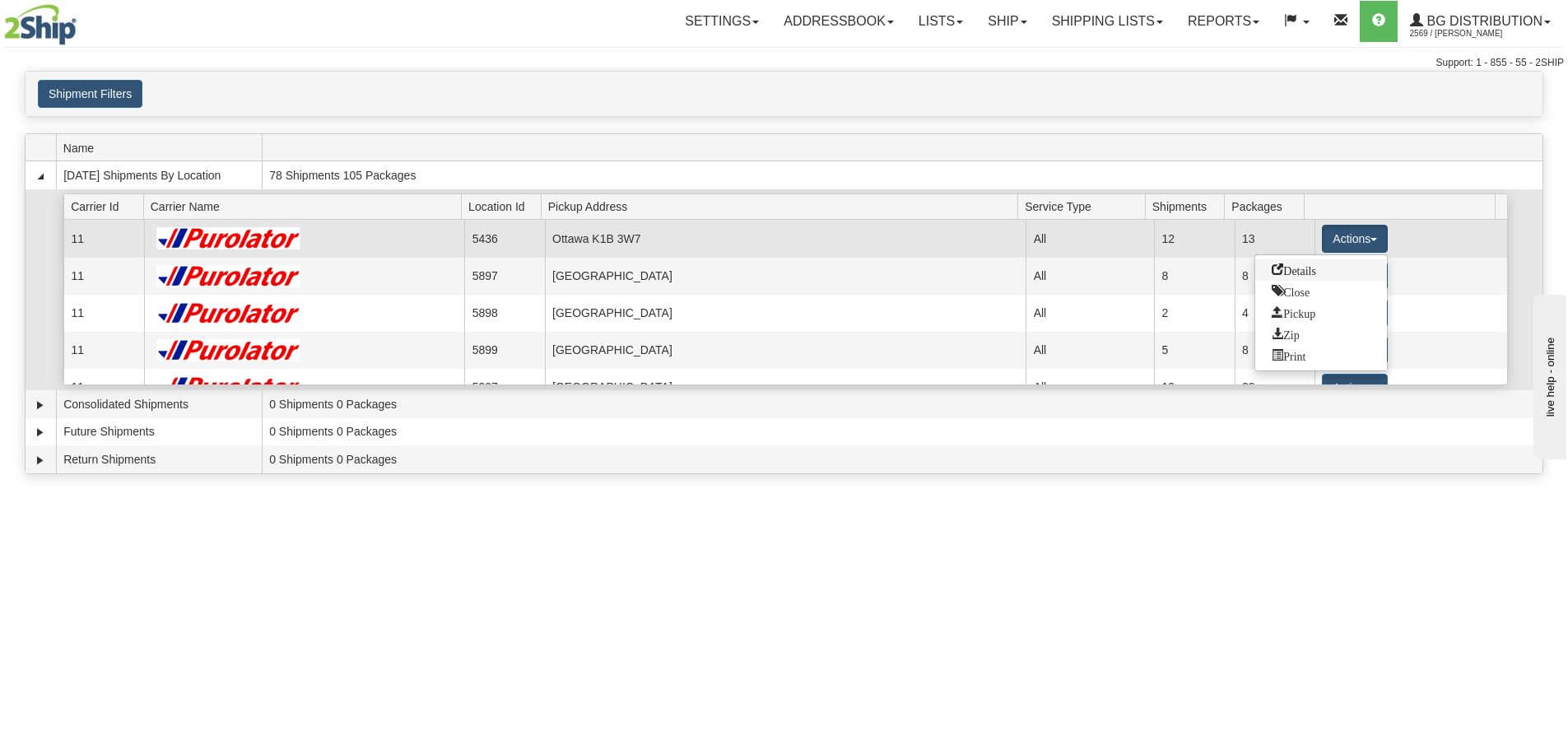
click at [1307, 263] on span "Details" at bounding box center [1294, 269] width 44 height 12
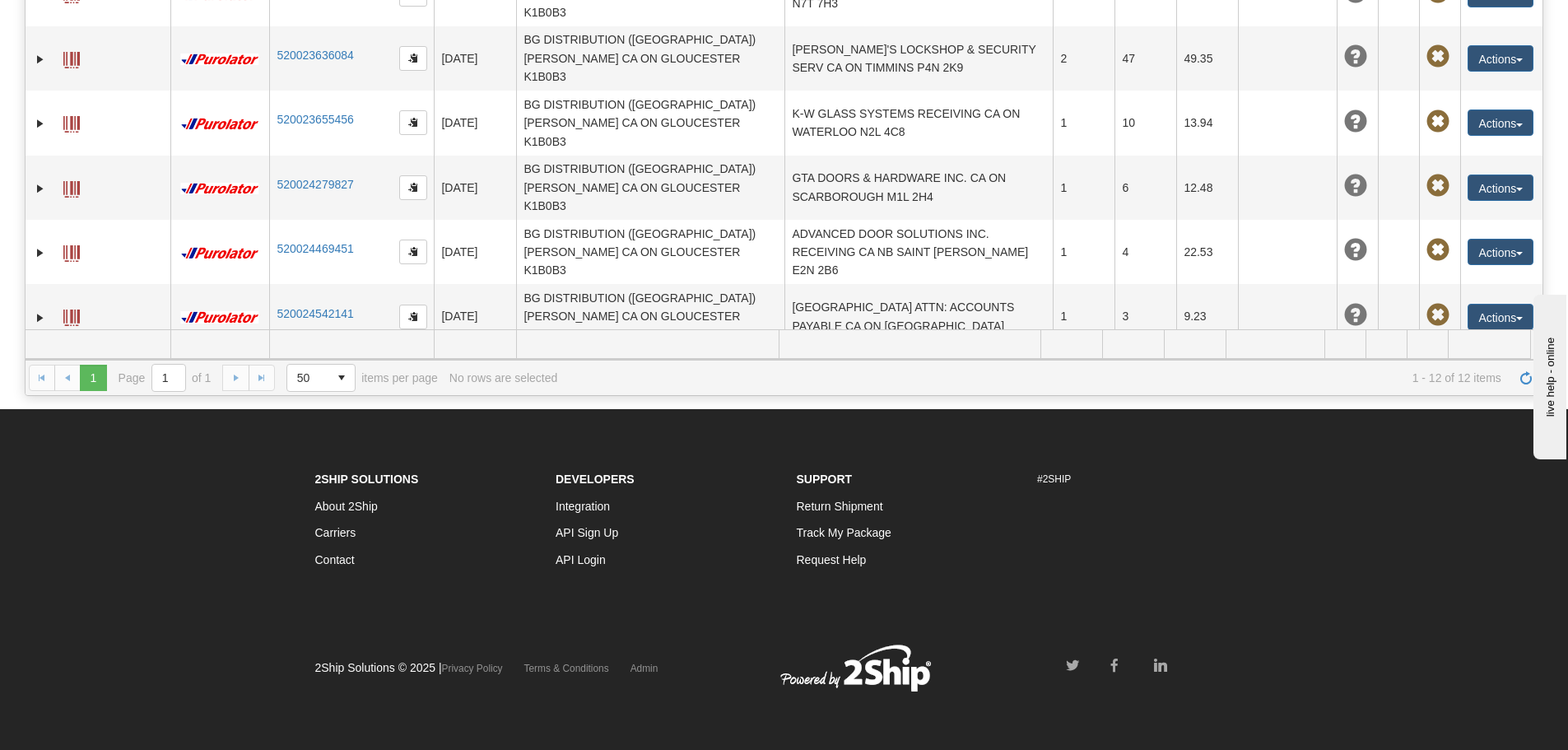
scroll to position [146, 0]
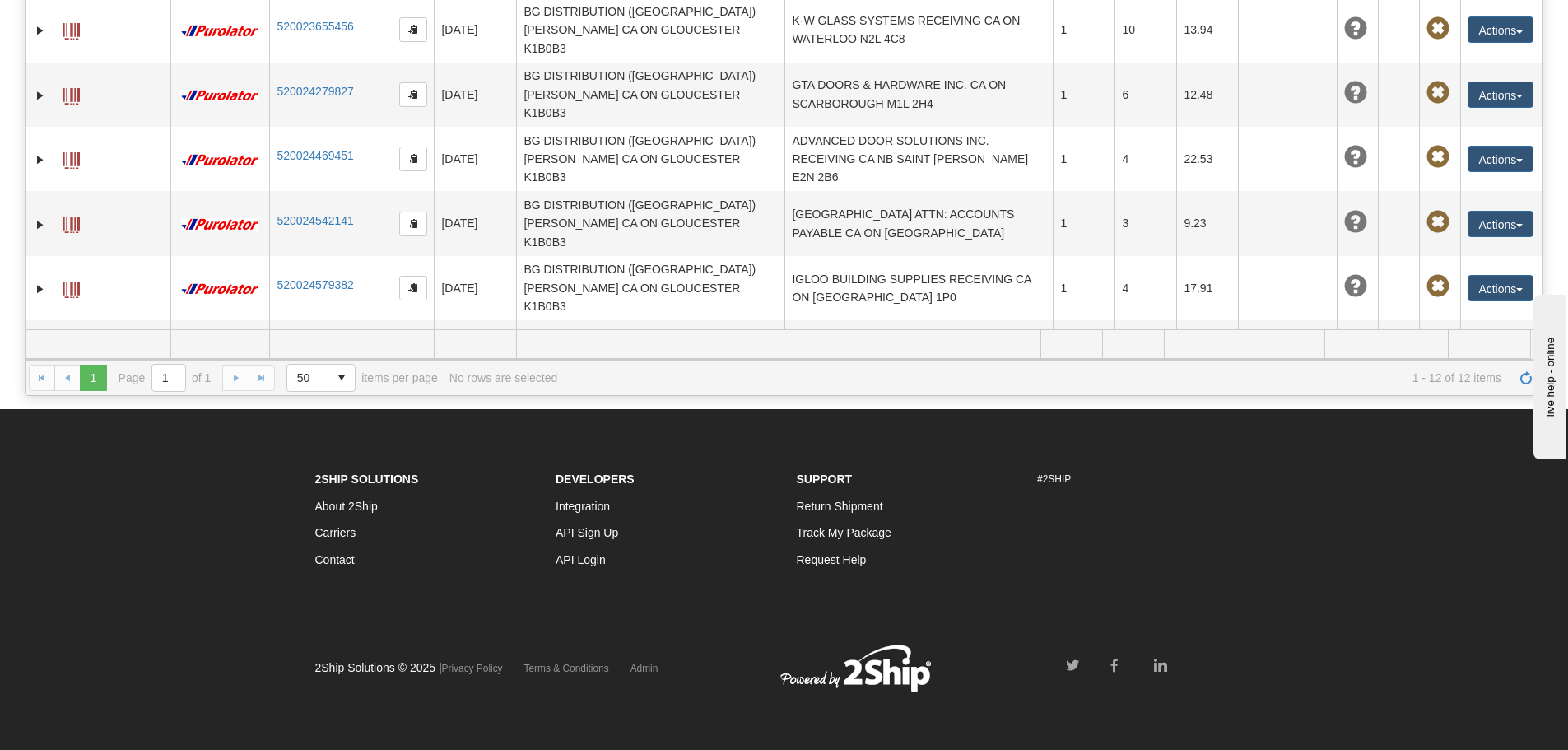
click at [1472, 468] on button "Actions" at bounding box center [1500, 481] width 66 height 26
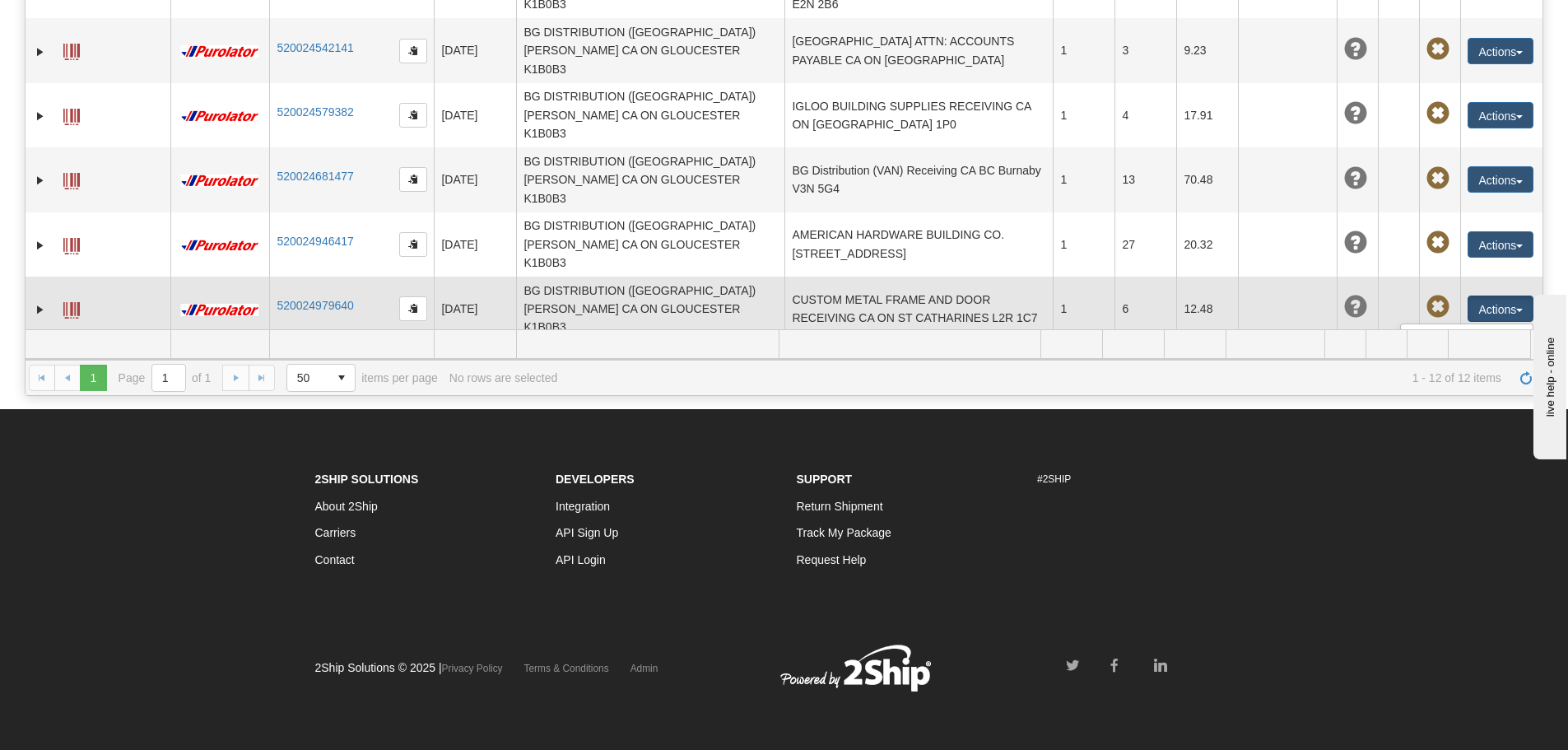
click at [1451, 328] on link "Edit" at bounding box center [1466, 339] width 131 height 22
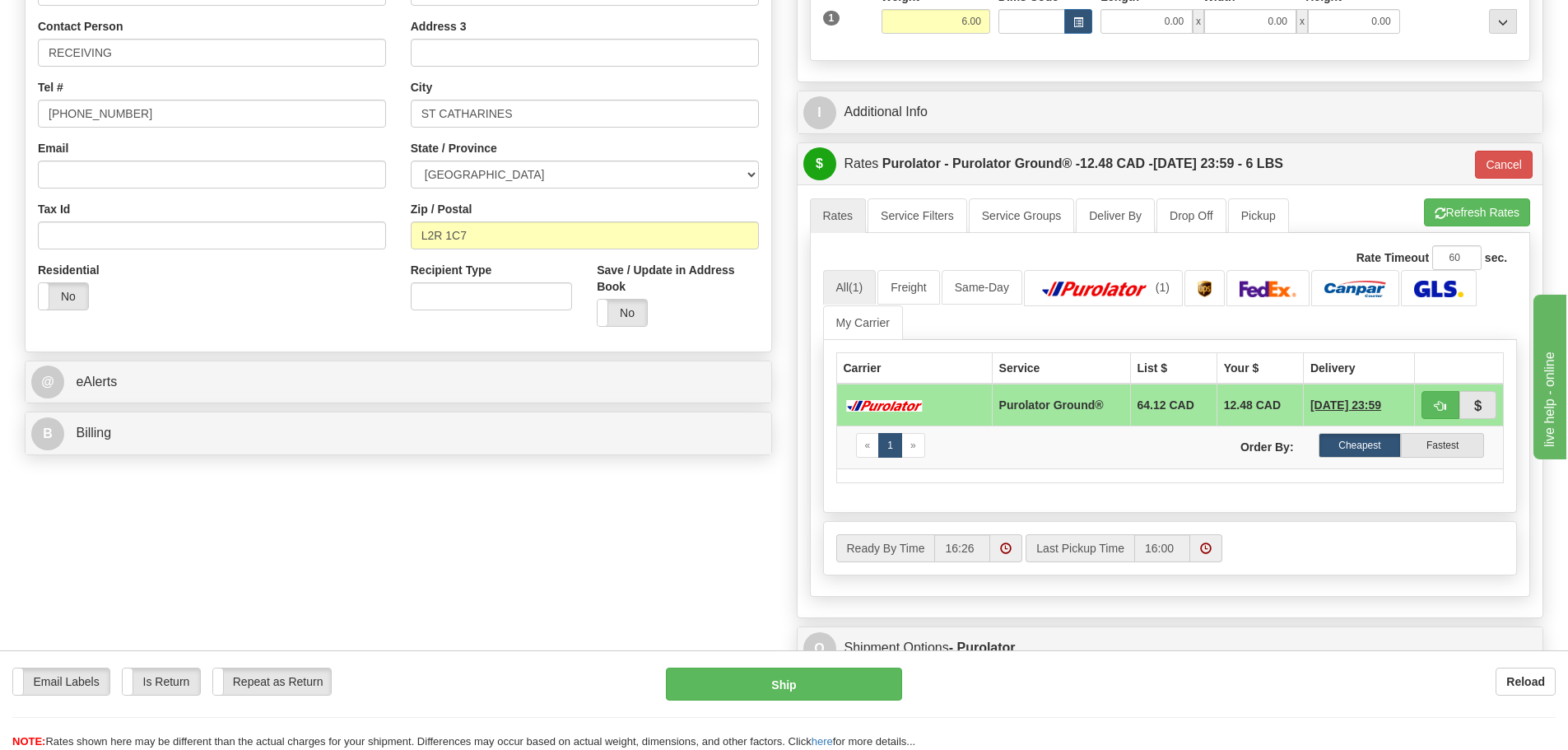
scroll to position [329, 0]
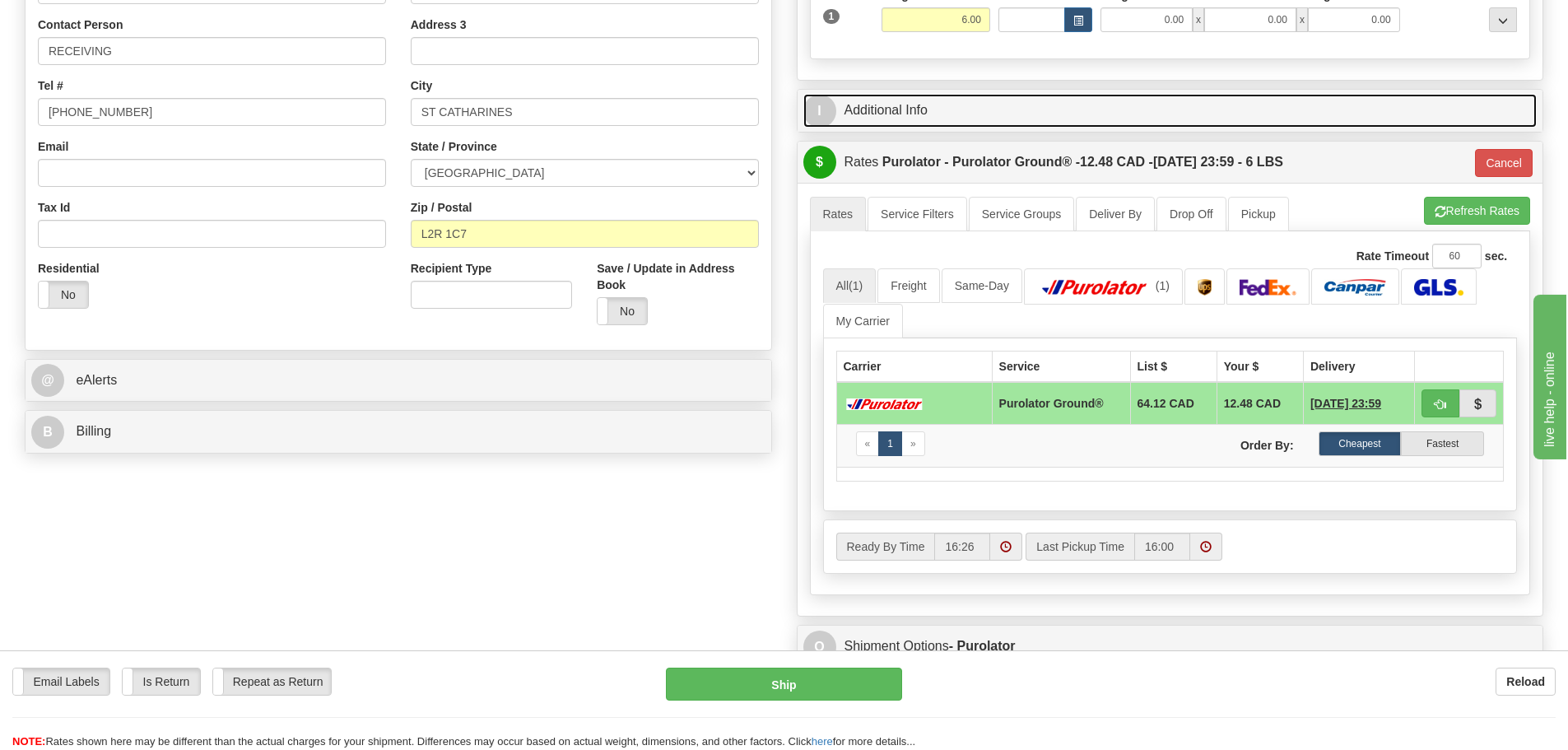
click at [875, 95] on link "I Additional Info" at bounding box center [1170, 111] width 735 height 33
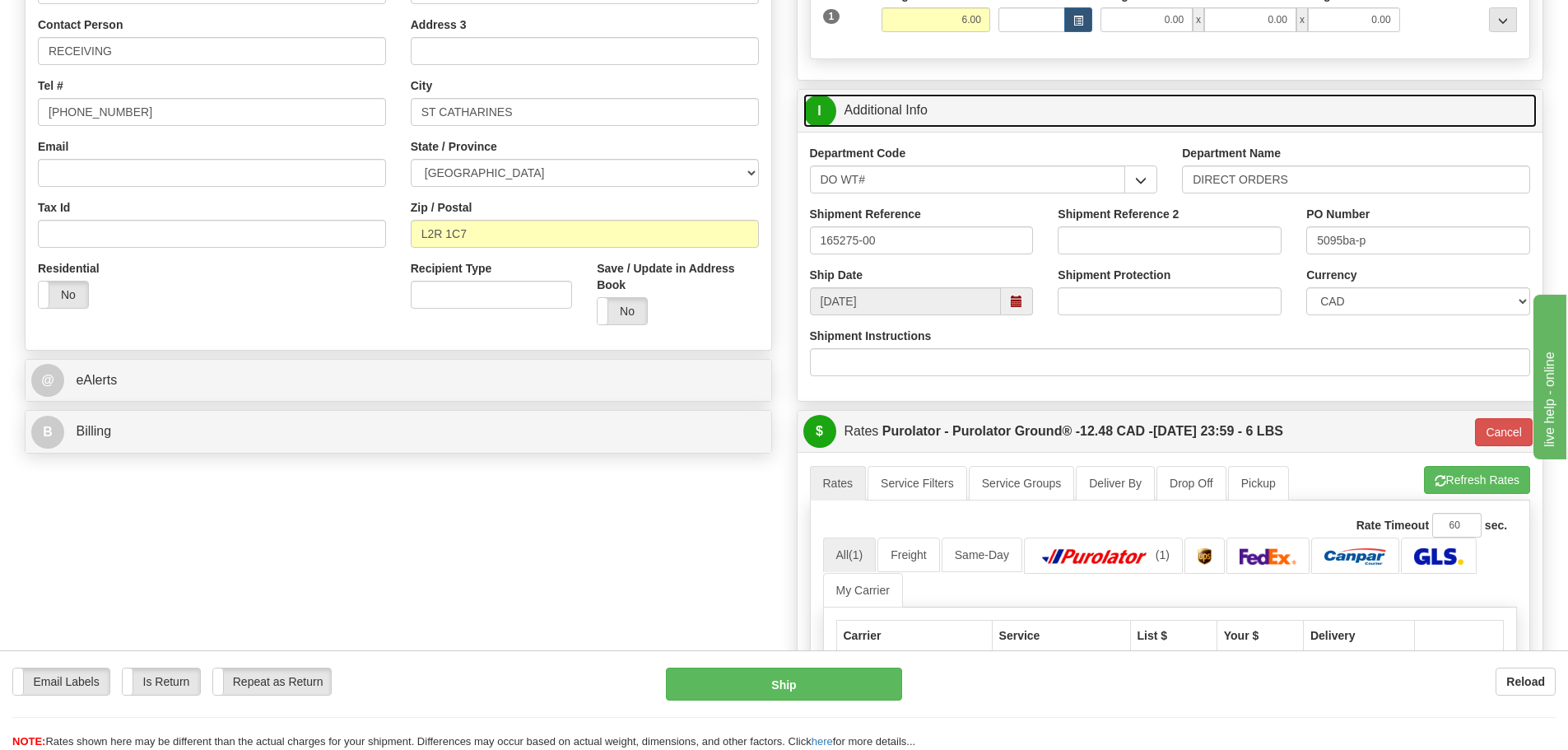
click at [1008, 301] on span at bounding box center [1017, 301] width 32 height 28
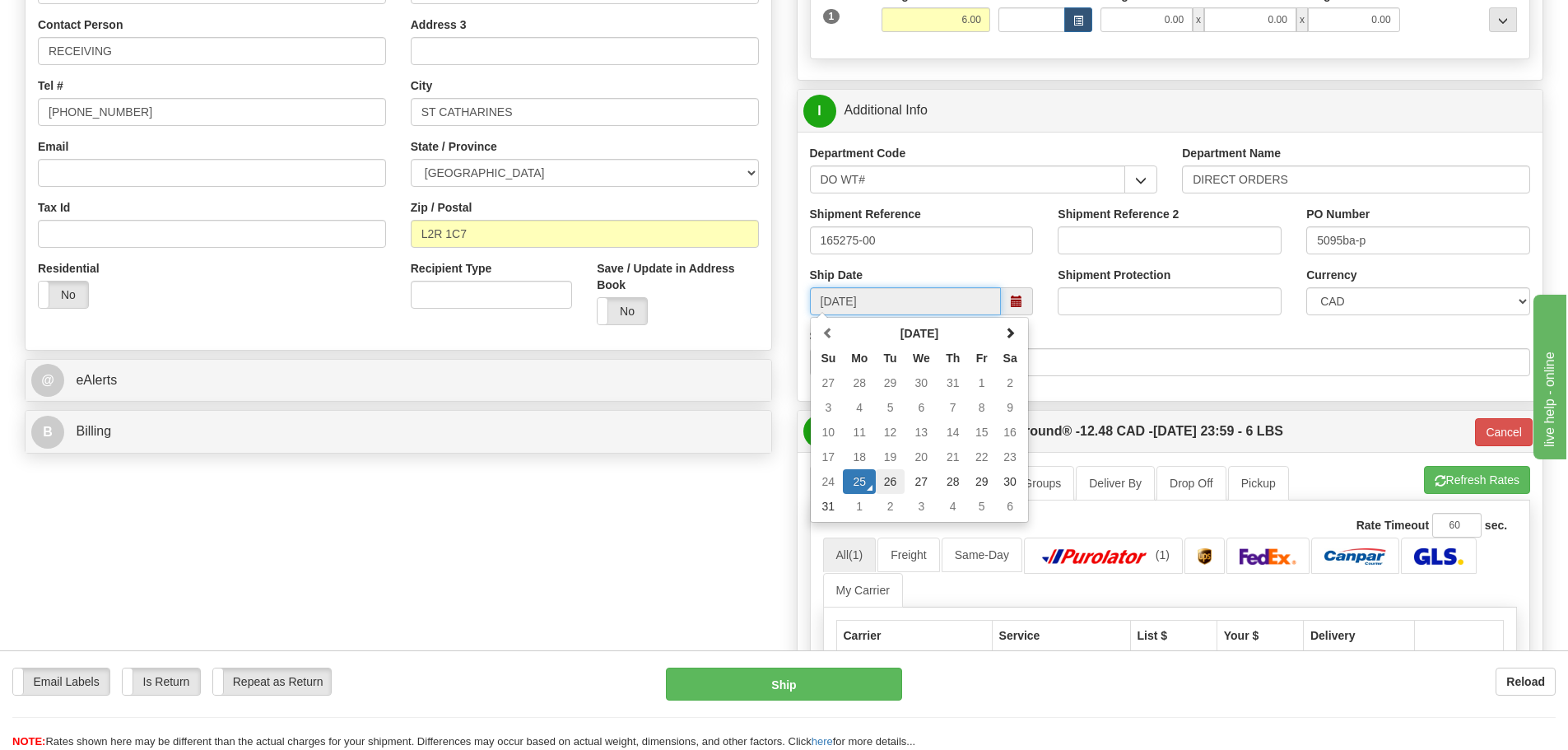
click at [884, 484] on td "26" at bounding box center [889, 481] width 28 height 24
type input "09:00"
type input "08/26/2025"
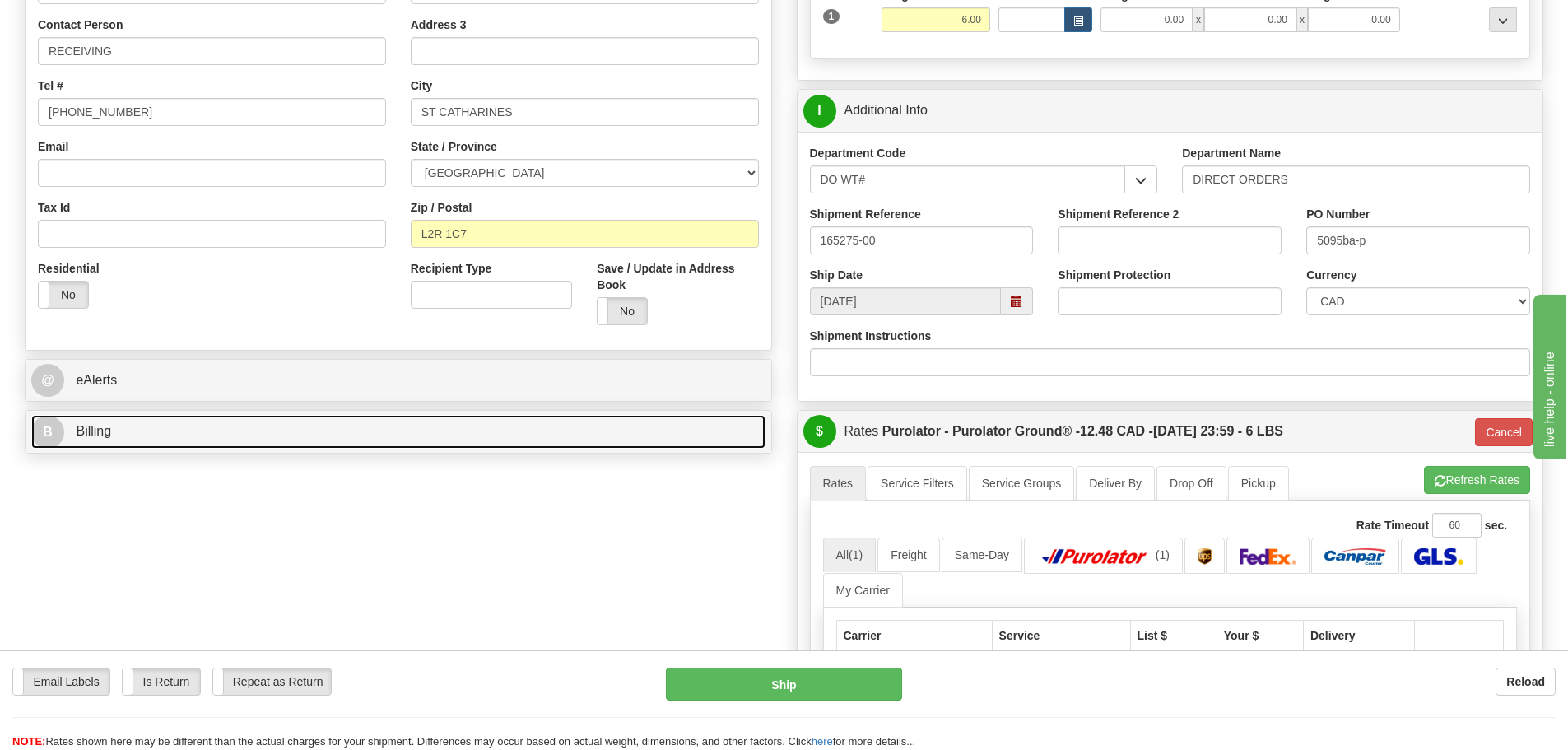
click at [298, 419] on link "B Billing" at bounding box center [399, 432] width 735 height 33
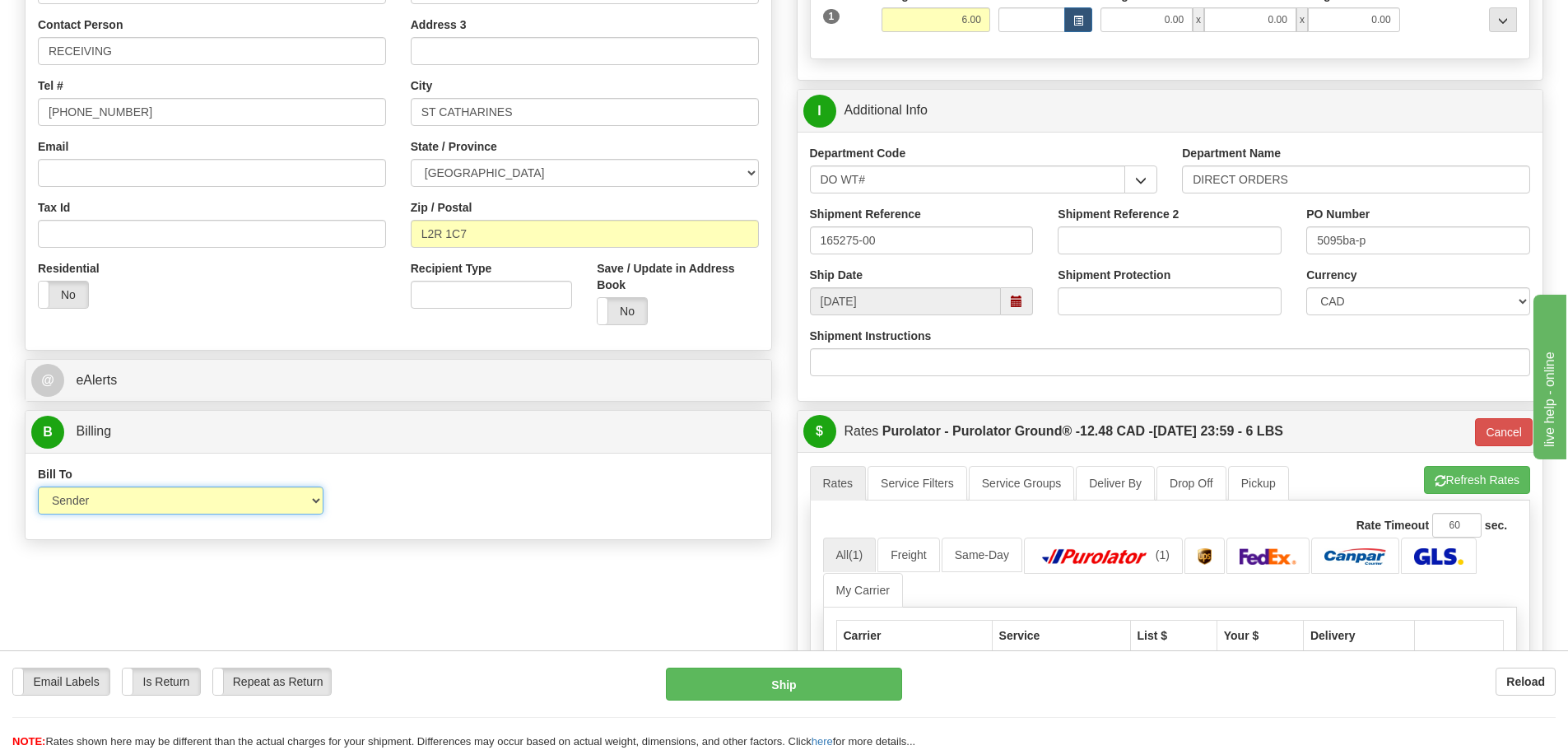
click at [260, 500] on select "Sender Recipient Third Party Collect" at bounding box center [181, 500] width 286 height 28
select select "2"
click at [38, 487] on select "Sender Recipient Third Party Collect" at bounding box center [181, 500] width 286 height 28
type input "260"
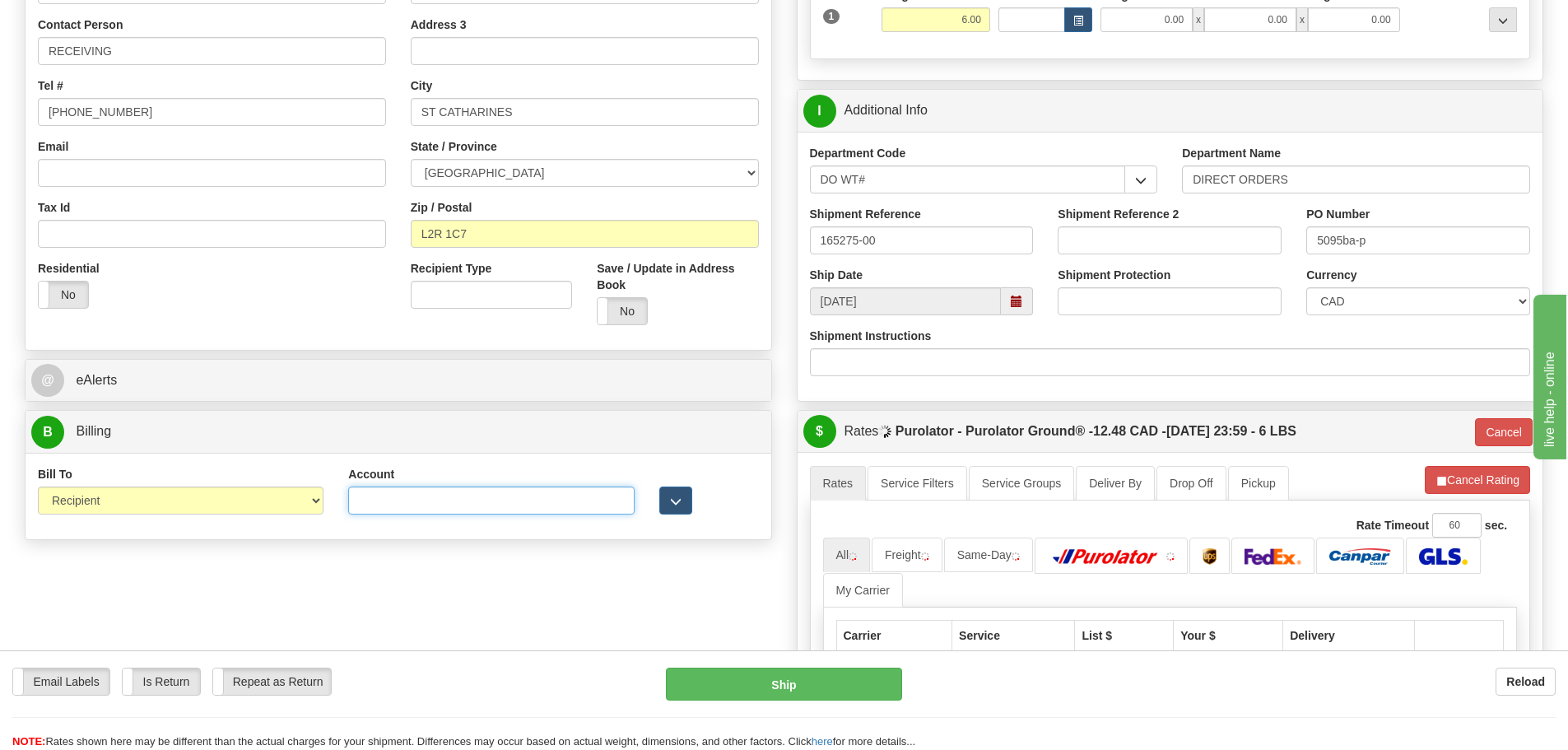
click at [428, 514] on input "Account" at bounding box center [492, 500] width 286 height 28
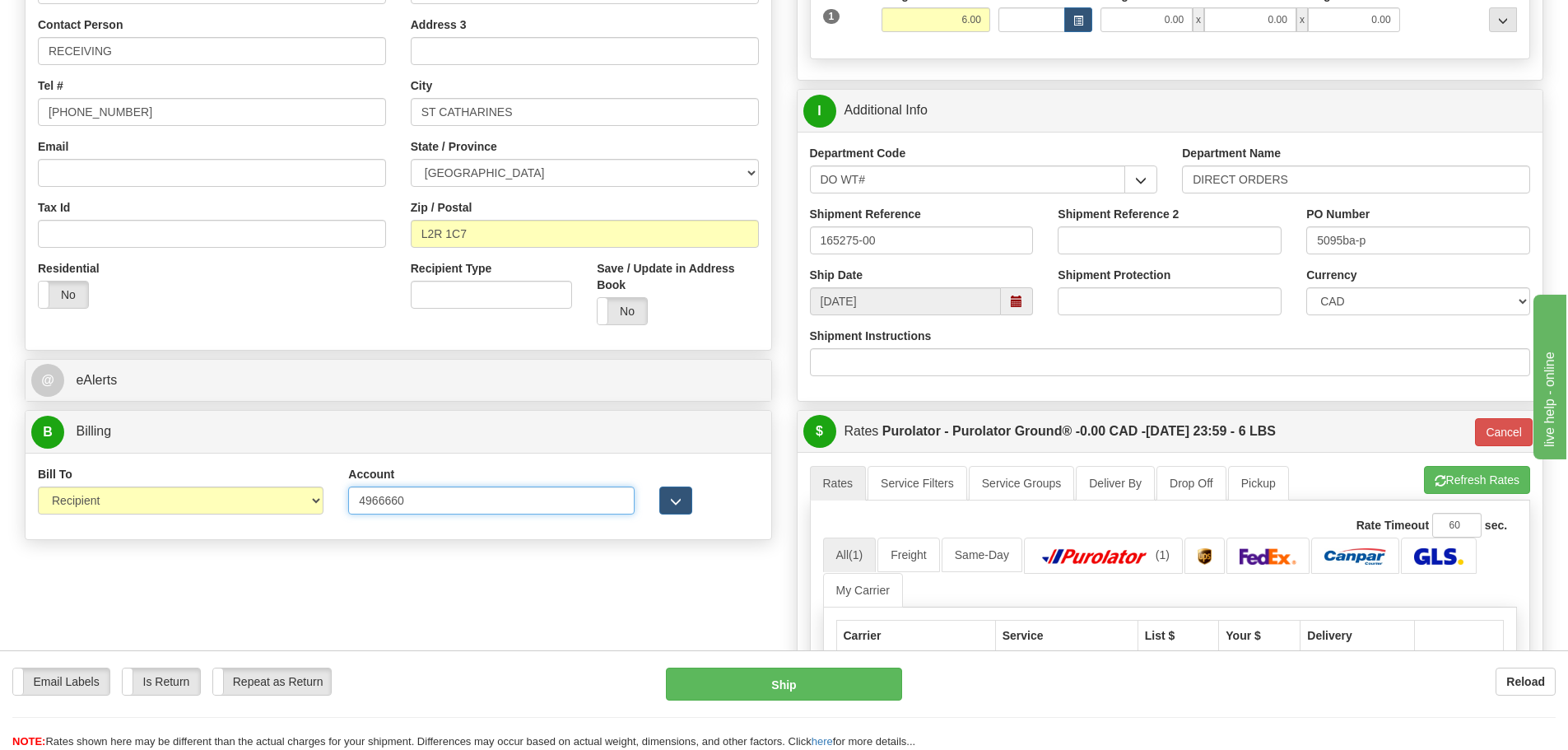
type input "4966660"
click at [453, 566] on div "S Sender Ottawa K1B 3W7" at bounding box center [784, 417] width 1544 height 1261
click at [178, 60] on input "RECEIVING" at bounding box center [213, 51] width 349 height 28
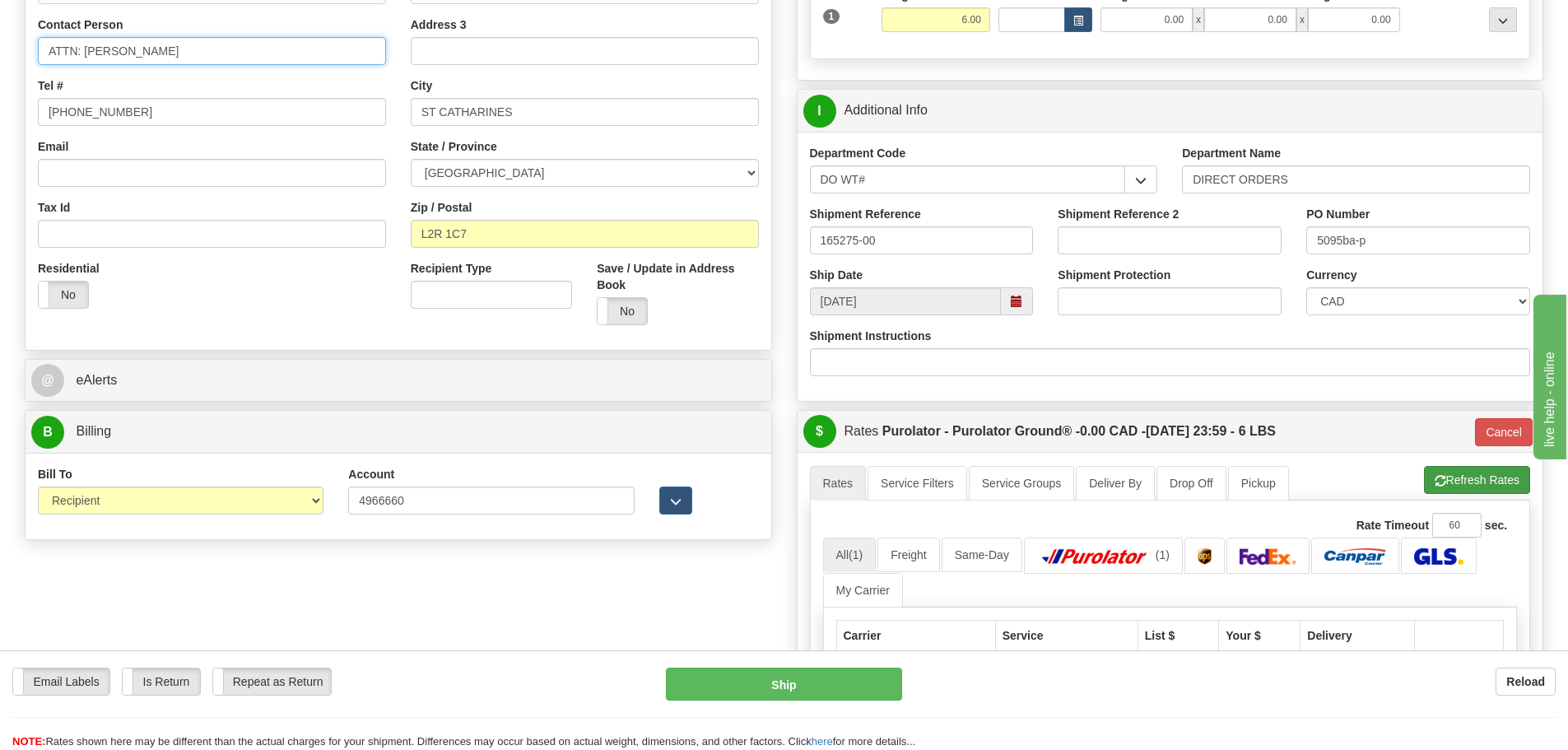
type input "ATTN: RICHARD DIOTTE"
click at [1469, 484] on button "Refresh Rates" at bounding box center [1477, 480] width 106 height 28
type input "260"
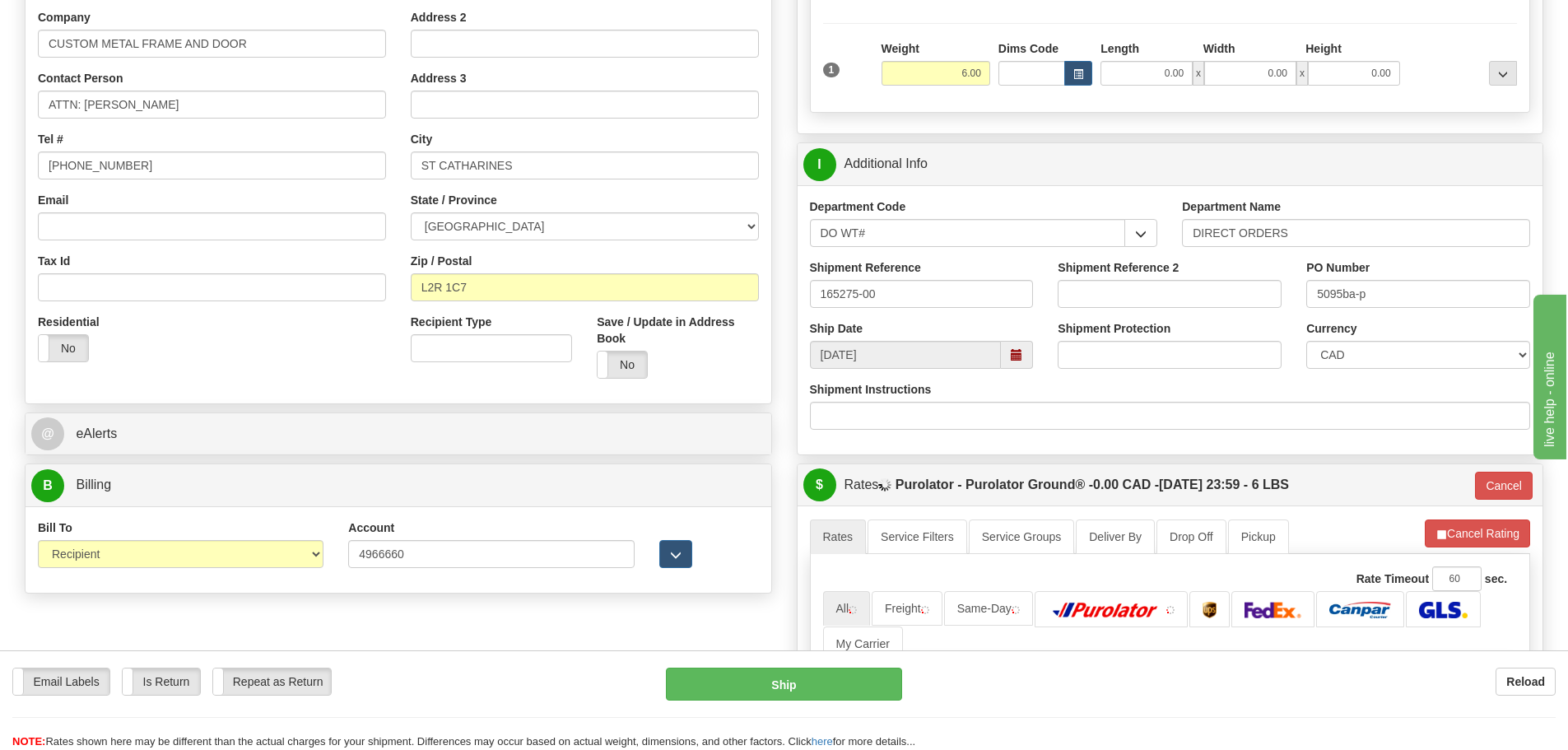
scroll to position [247, 0]
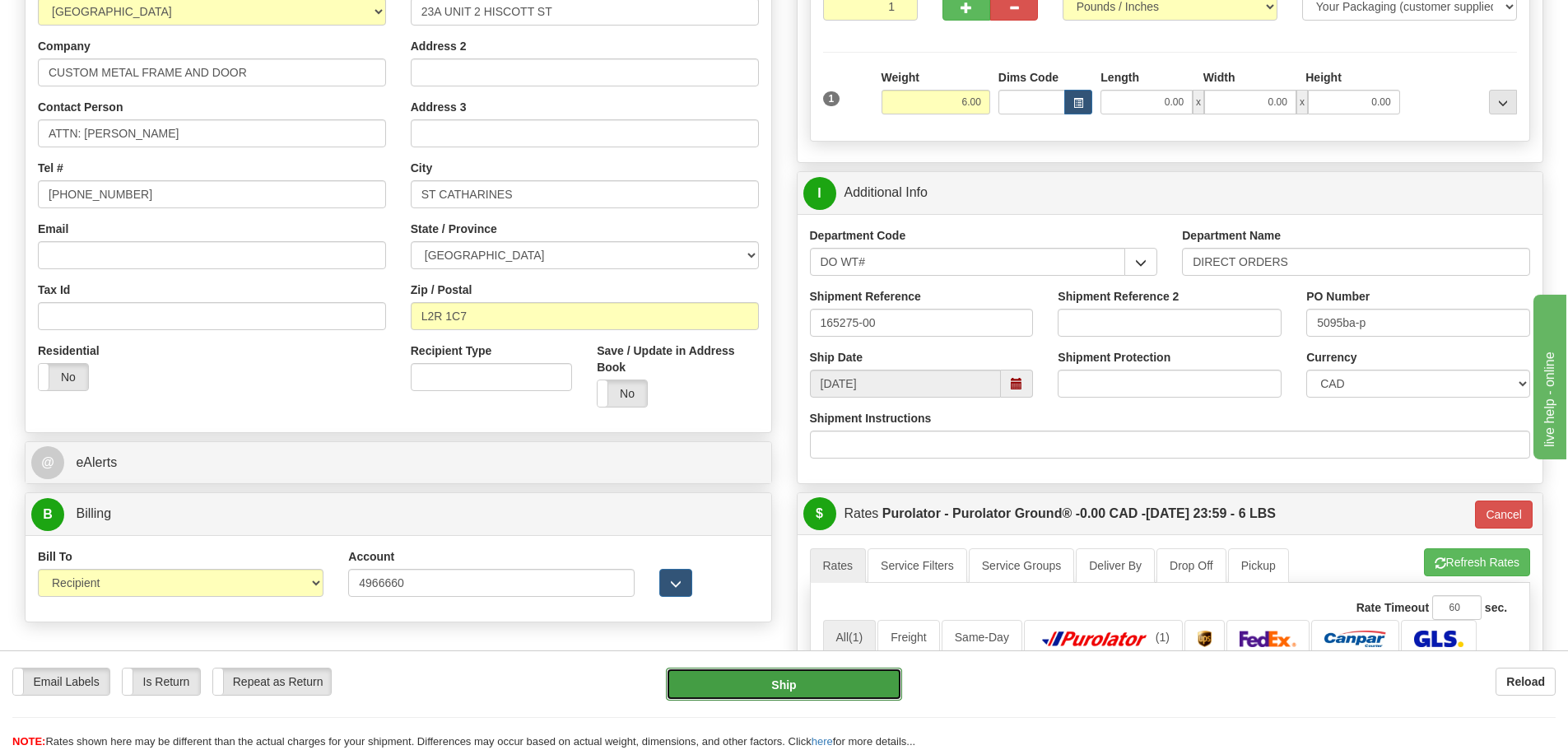
click at [827, 688] on button "Ship" at bounding box center [784, 684] width 236 height 33
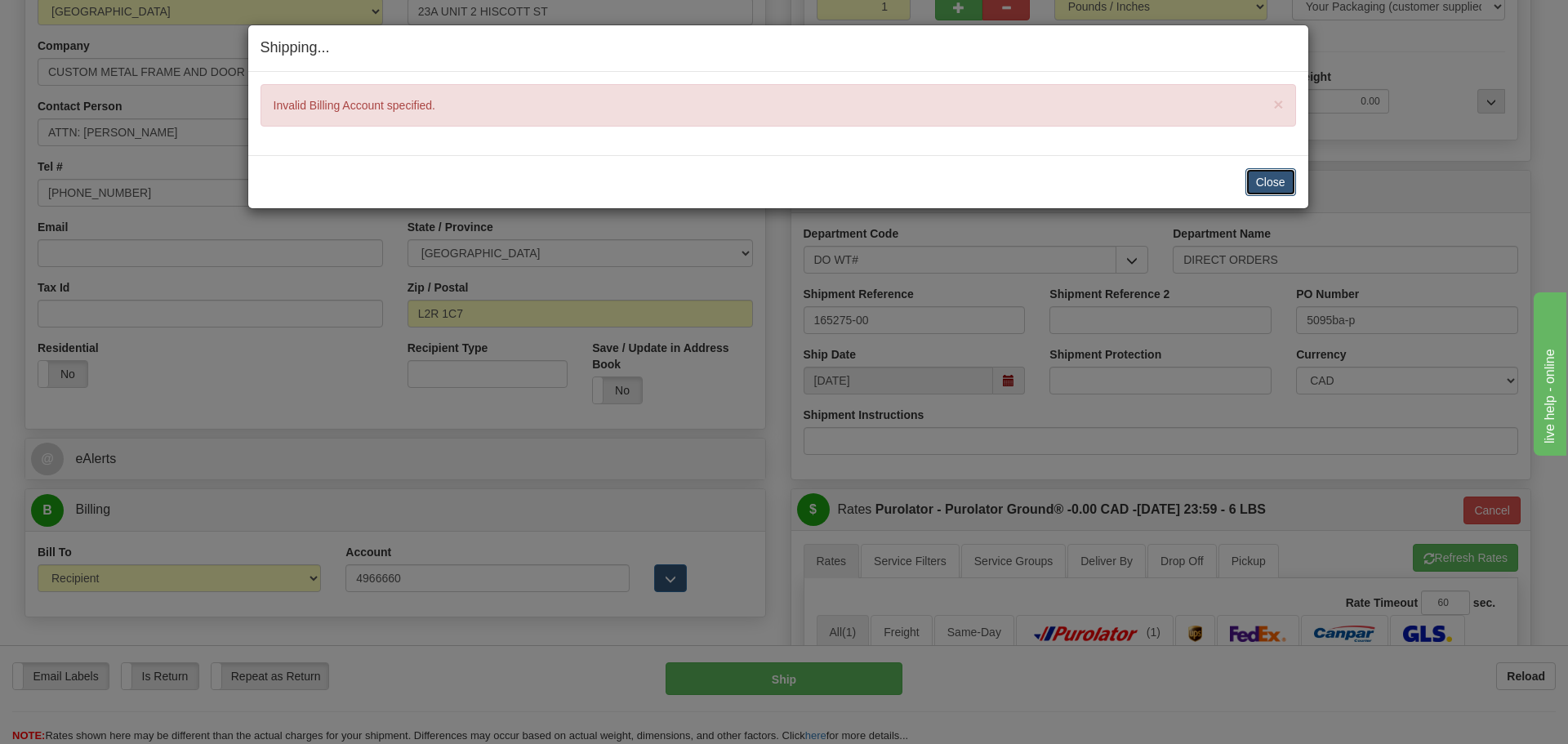
click at [1267, 184] on button "Close" at bounding box center [1271, 182] width 51 height 28
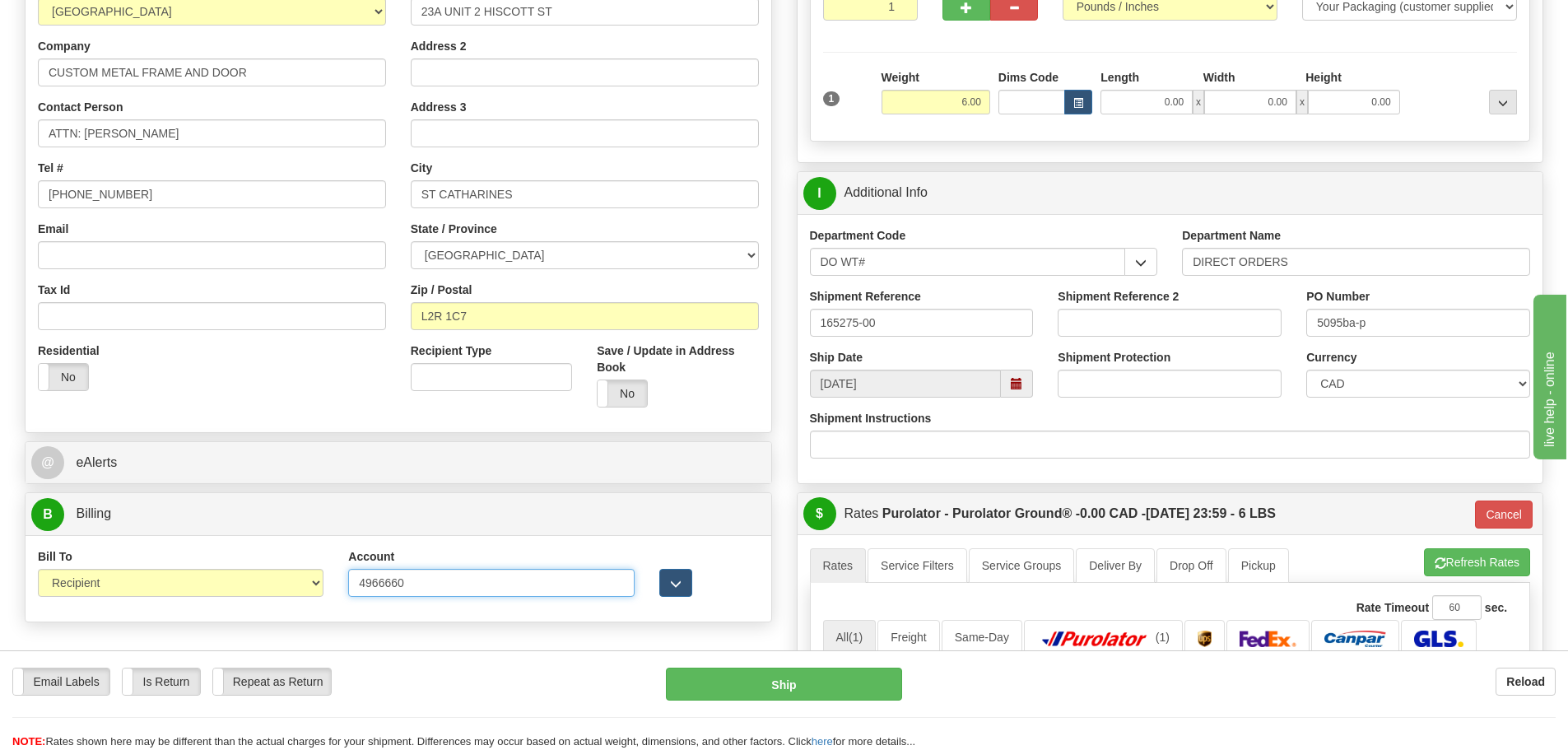
click at [427, 582] on input "4966660" at bounding box center [492, 583] width 286 height 28
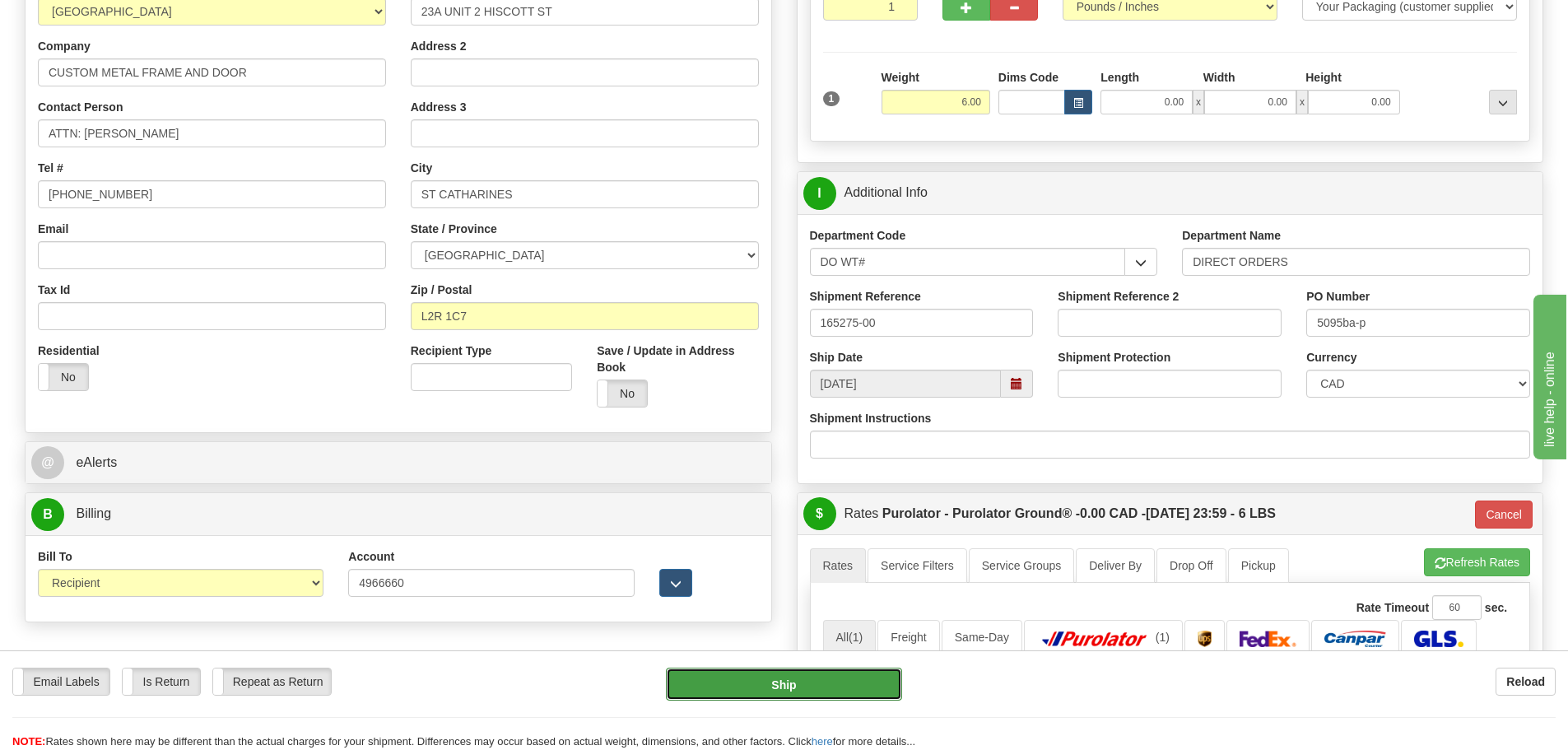
click at [751, 679] on button "Ship" at bounding box center [784, 684] width 236 height 33
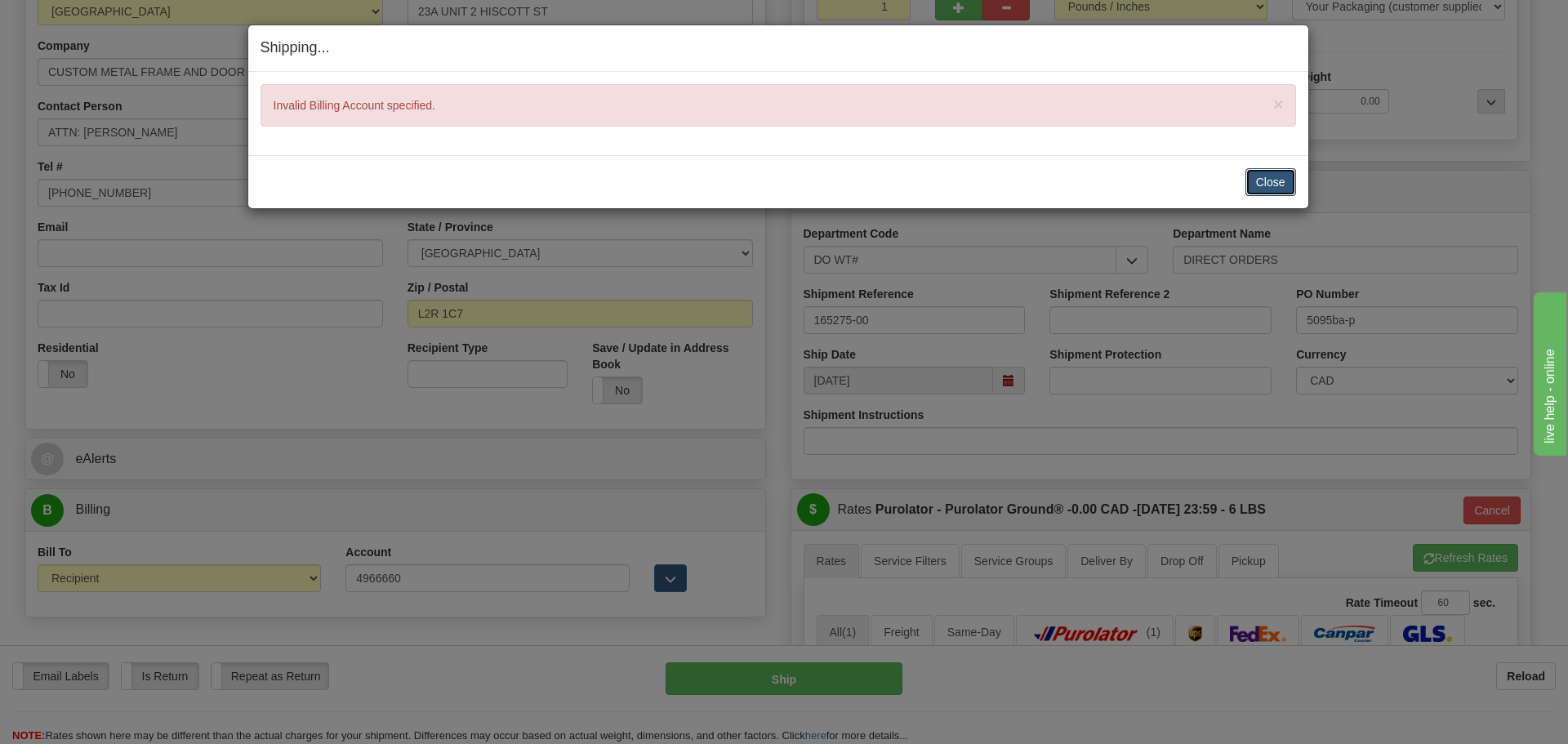
click at [1278, 182] on button "Close" at bounding box center [1271, 182] width 51 height 28
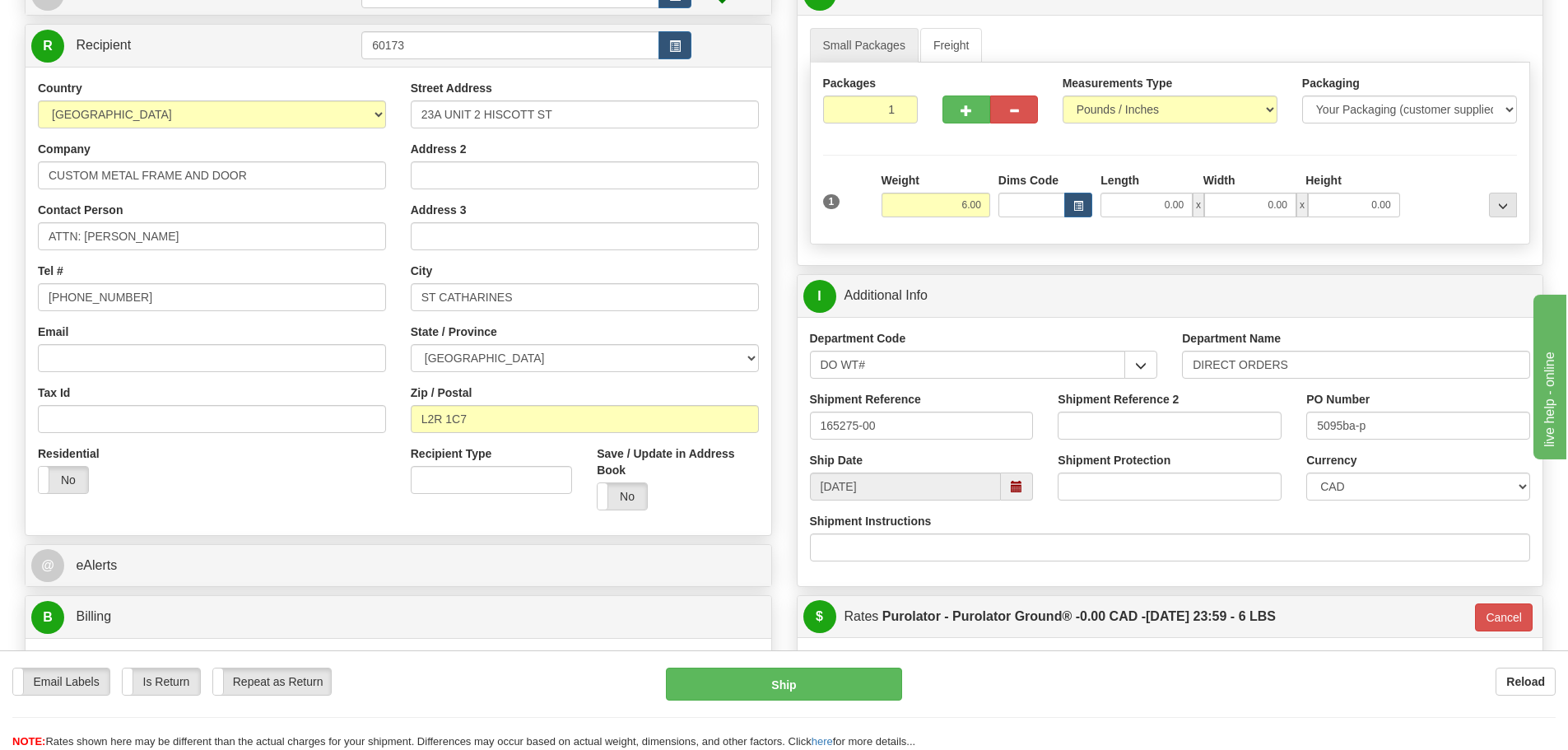
scroll to position [0, 0]
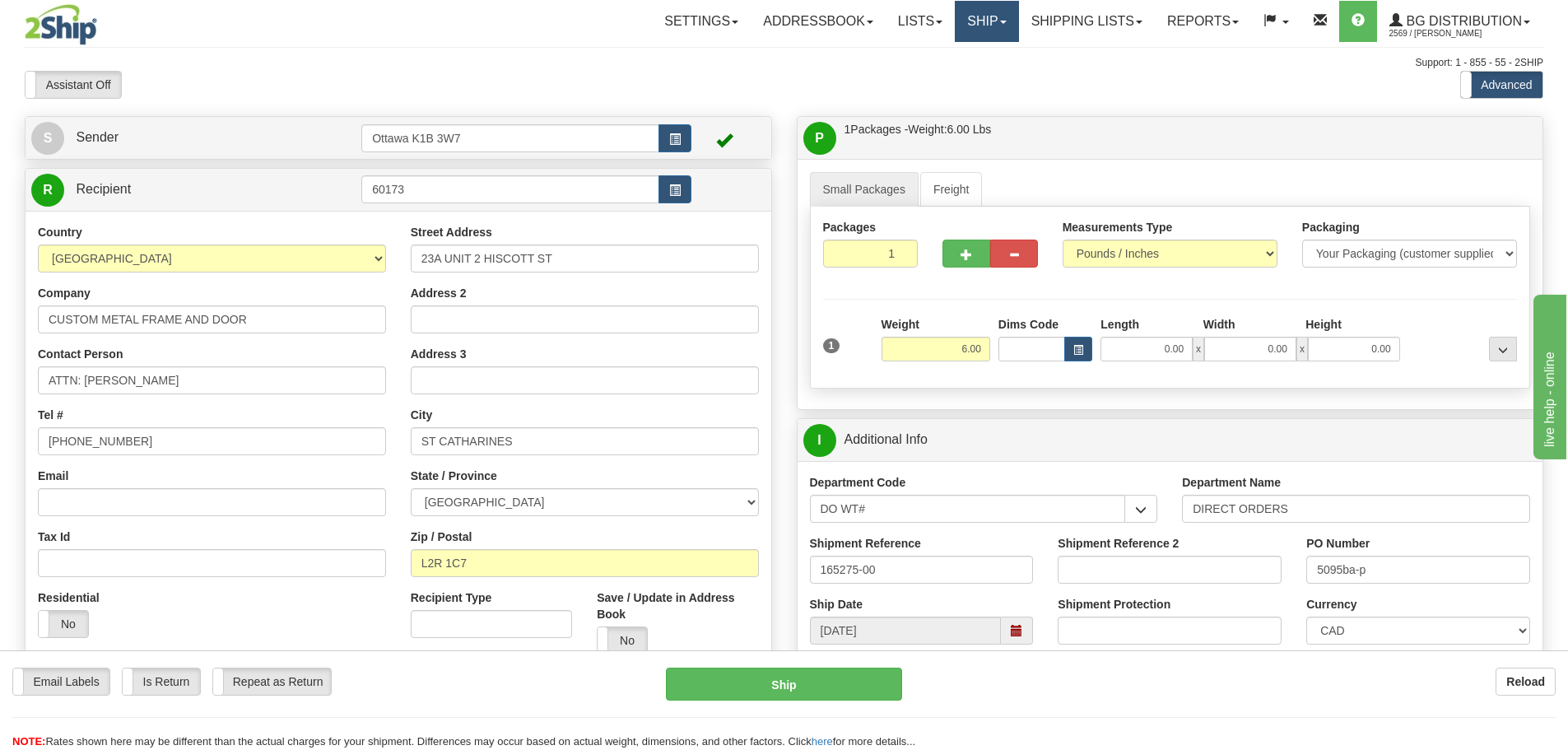
click at [989, 22] on link "Ship" at bounding box center [986, 22] width 64 height 41
click at [974, 53] on link "Ship Screen" at bounding box center [953, 58] width 130 height 22
click at [1069, 24] on link "Shipping lists" at bounding box center [1087, 22] width 136 height 41
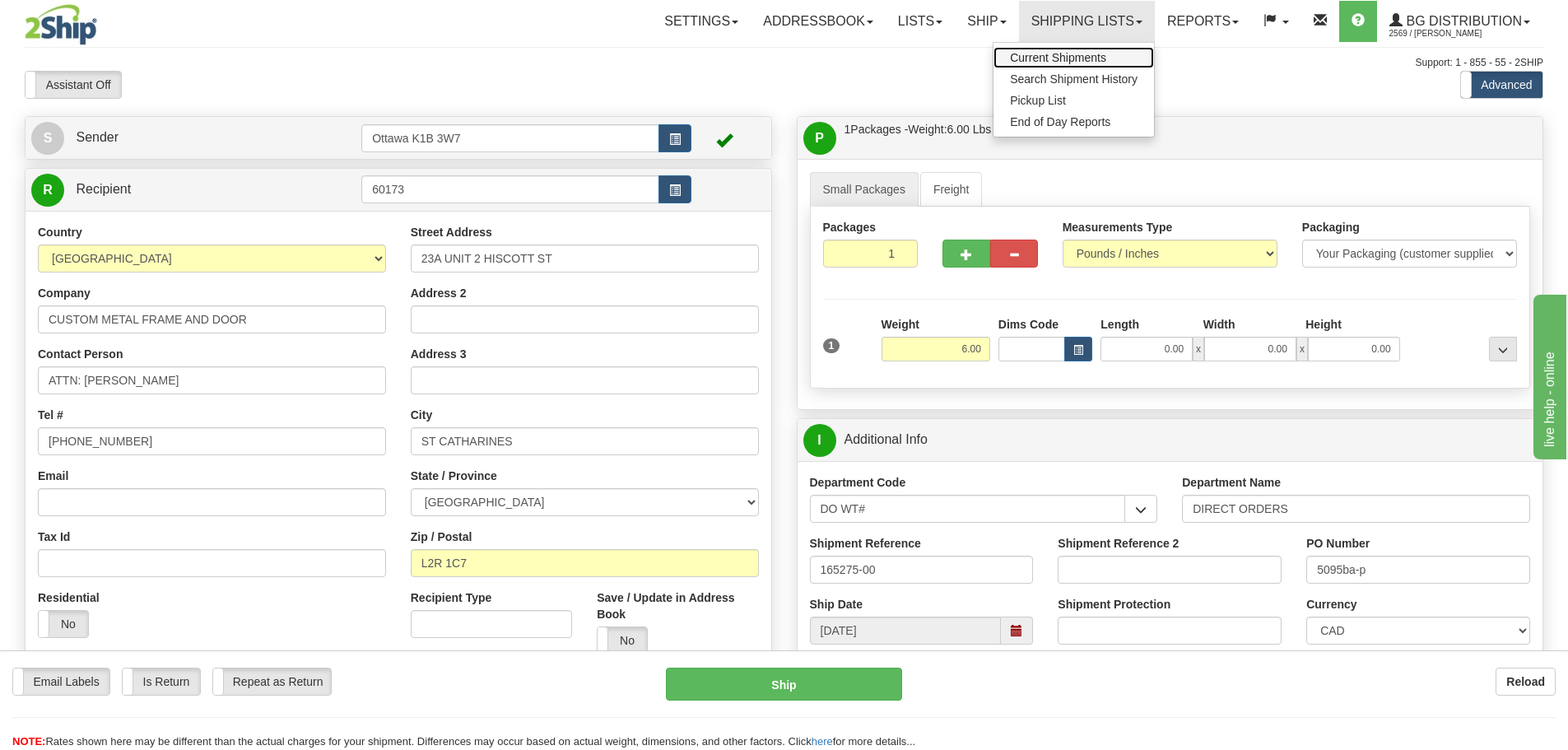
click at [1067, 51] on span "Current Shipments" at bounding box center [1058, 57] width 96 height 13
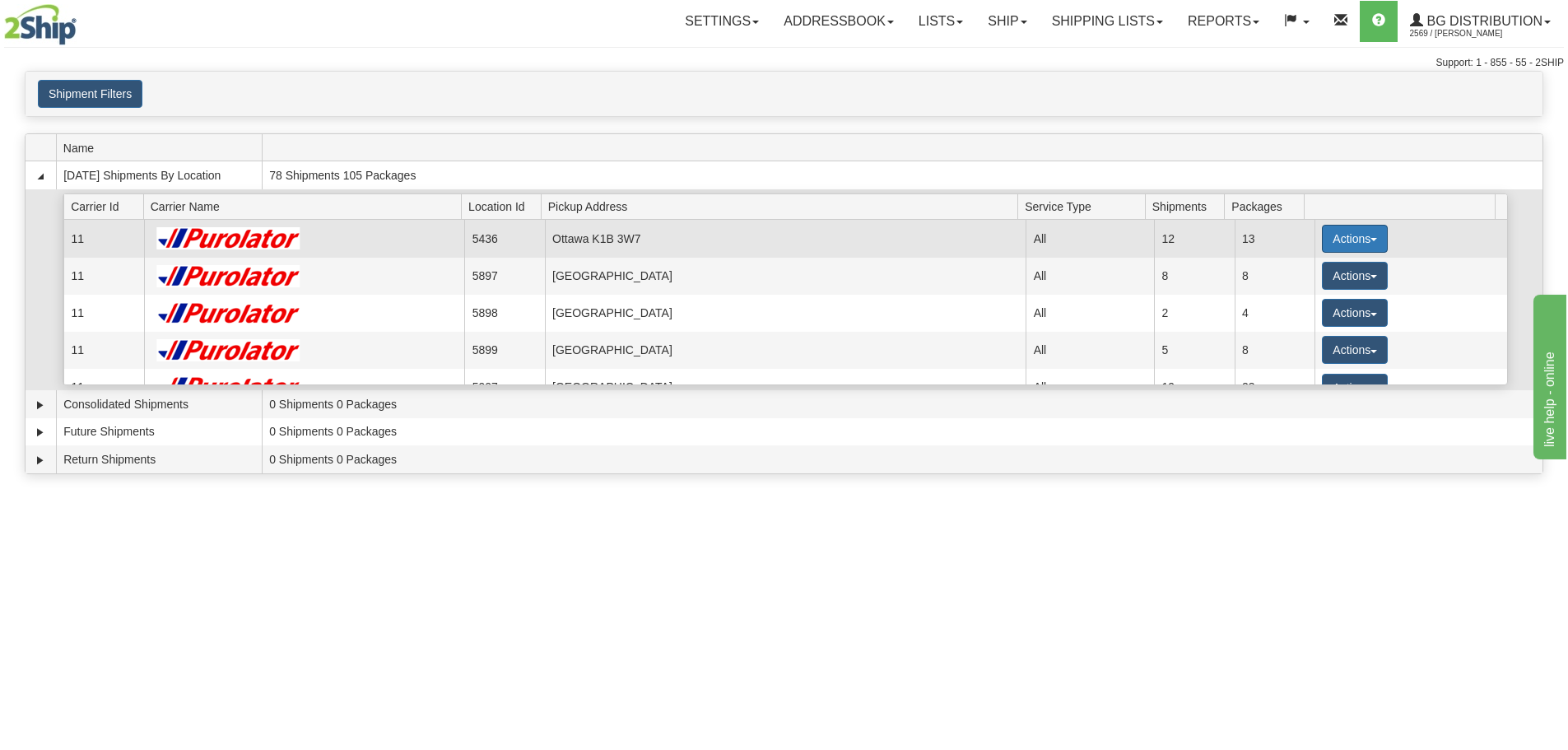
click at [1354, 244] on button "Actions" at bounding box center [1354, 238] width 66 height 28
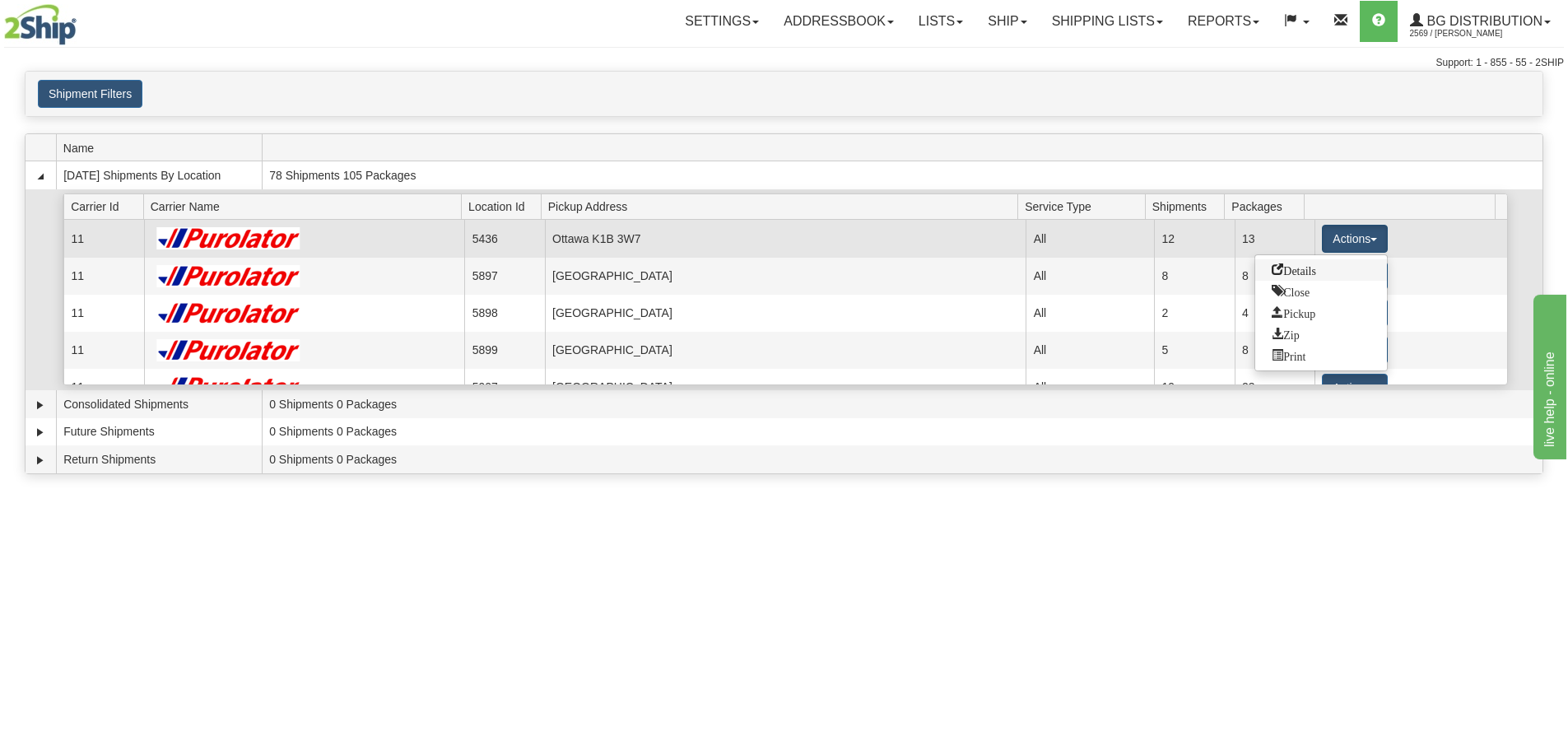
click at [1350, 271] on link "Details" at bounding box center [1321, 270] width 131 height 22
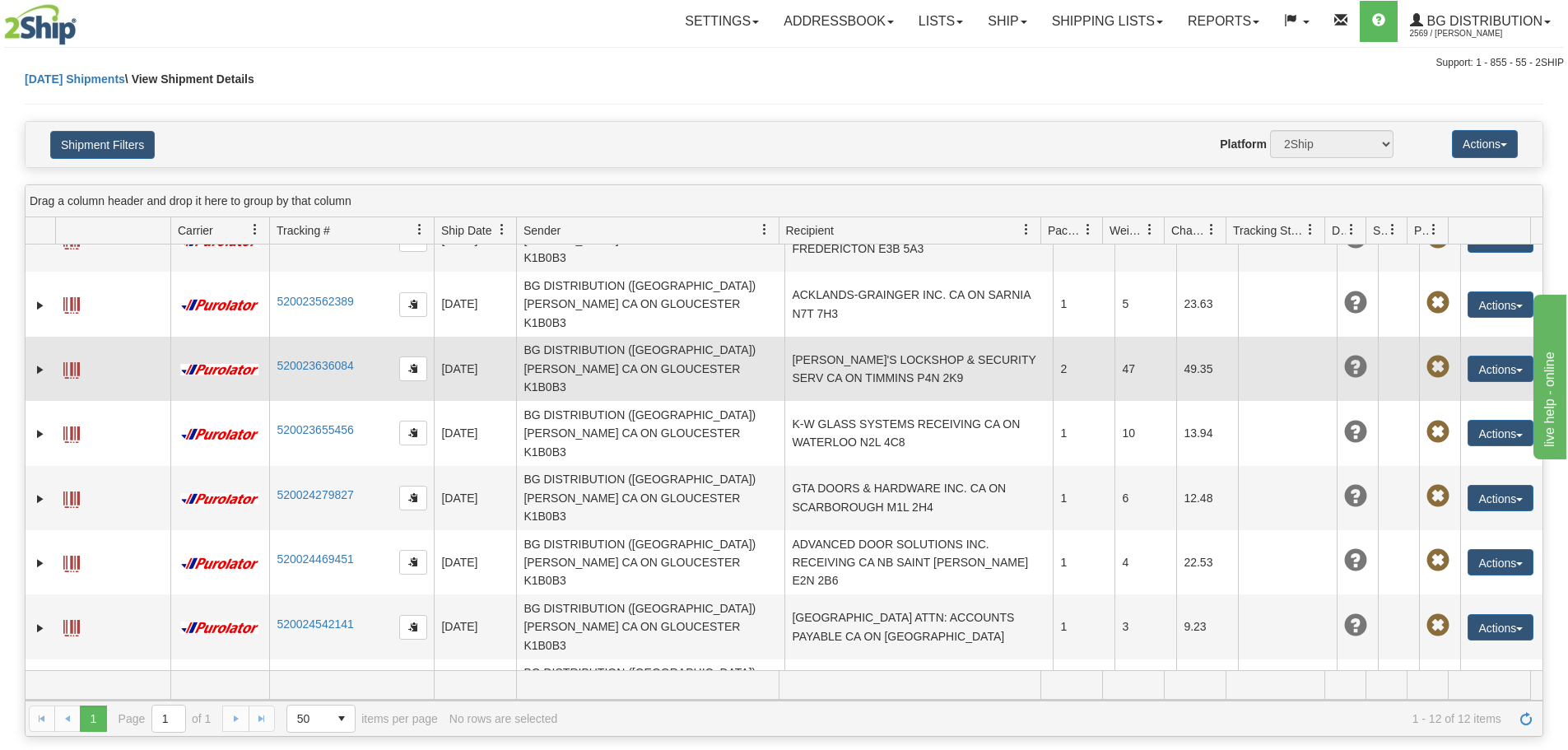
scroll to position [146, 0]
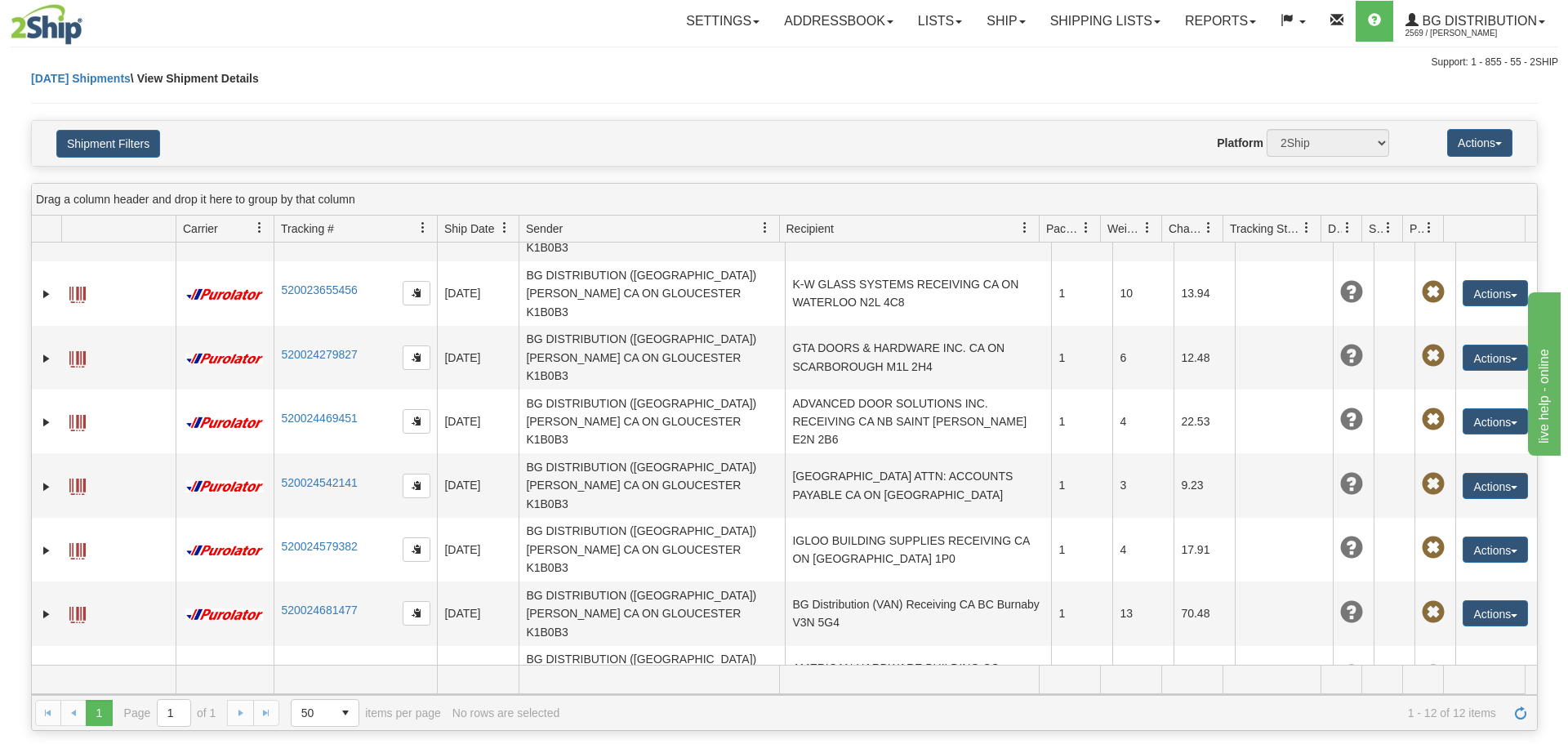
scroll to position [316, 0]
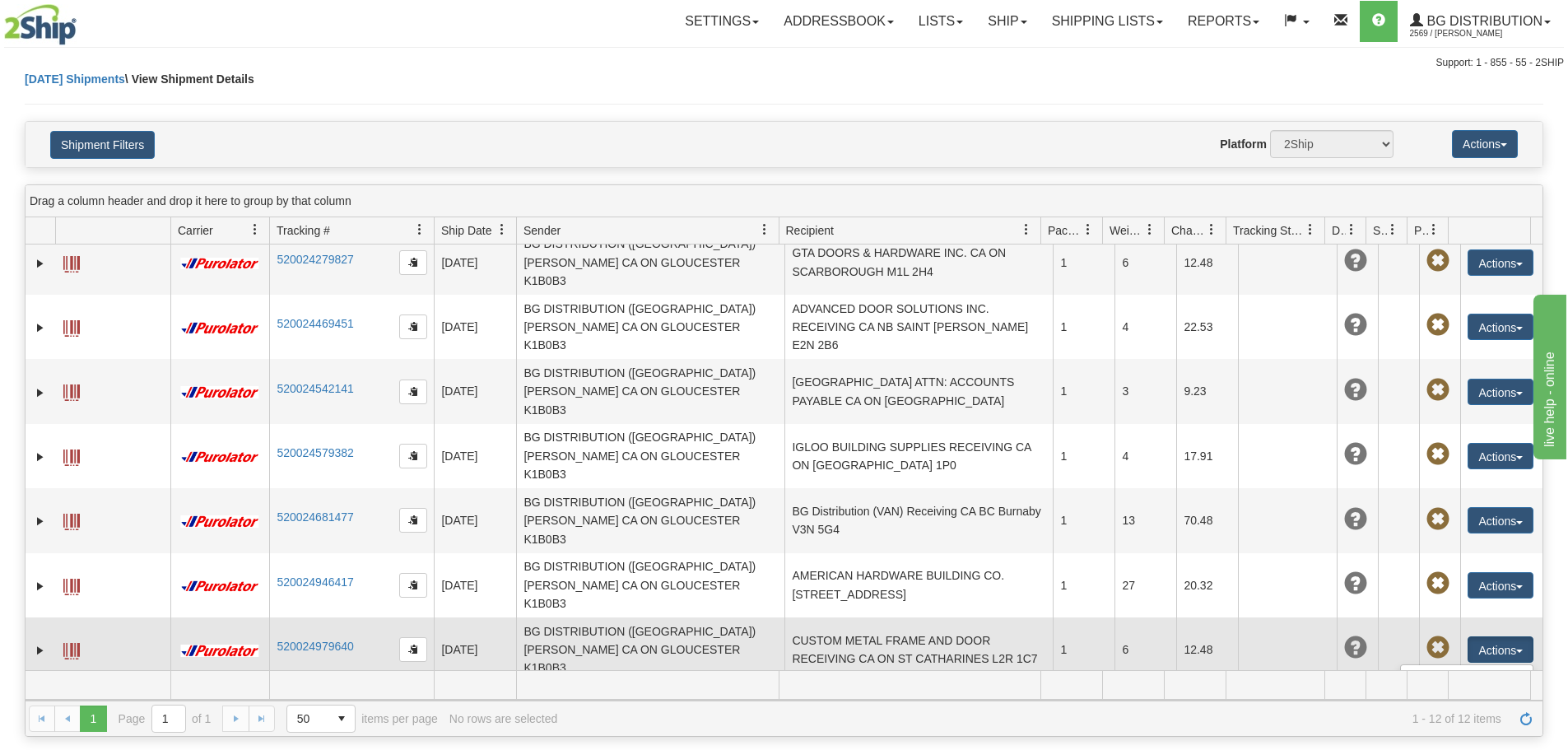
click at [1448, 733] on link "Delete" at bounding box center [1466, 744] width 131 height 22
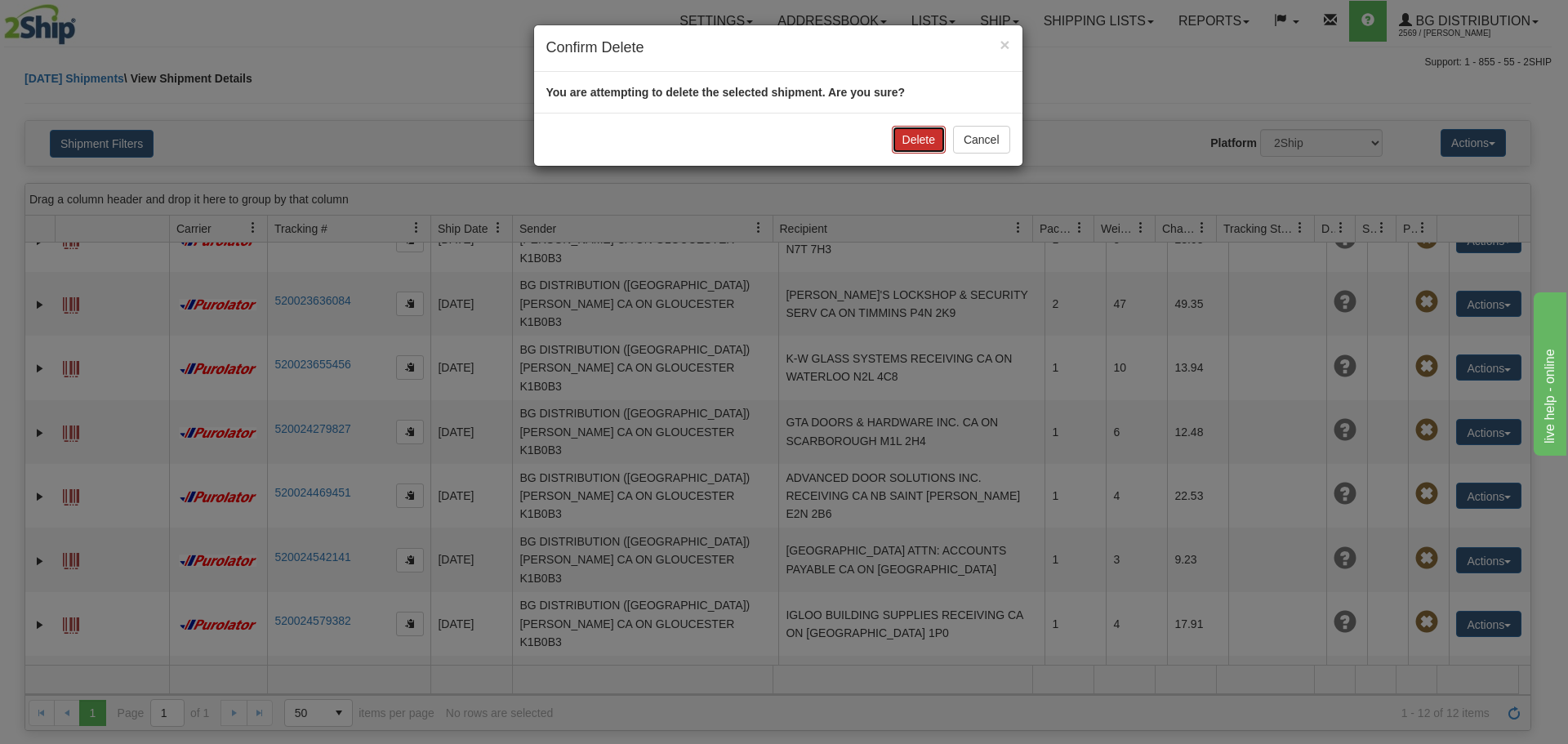
click at [933, 143] on button "Delete" at bounding box center [918, 139] width 53 height 28
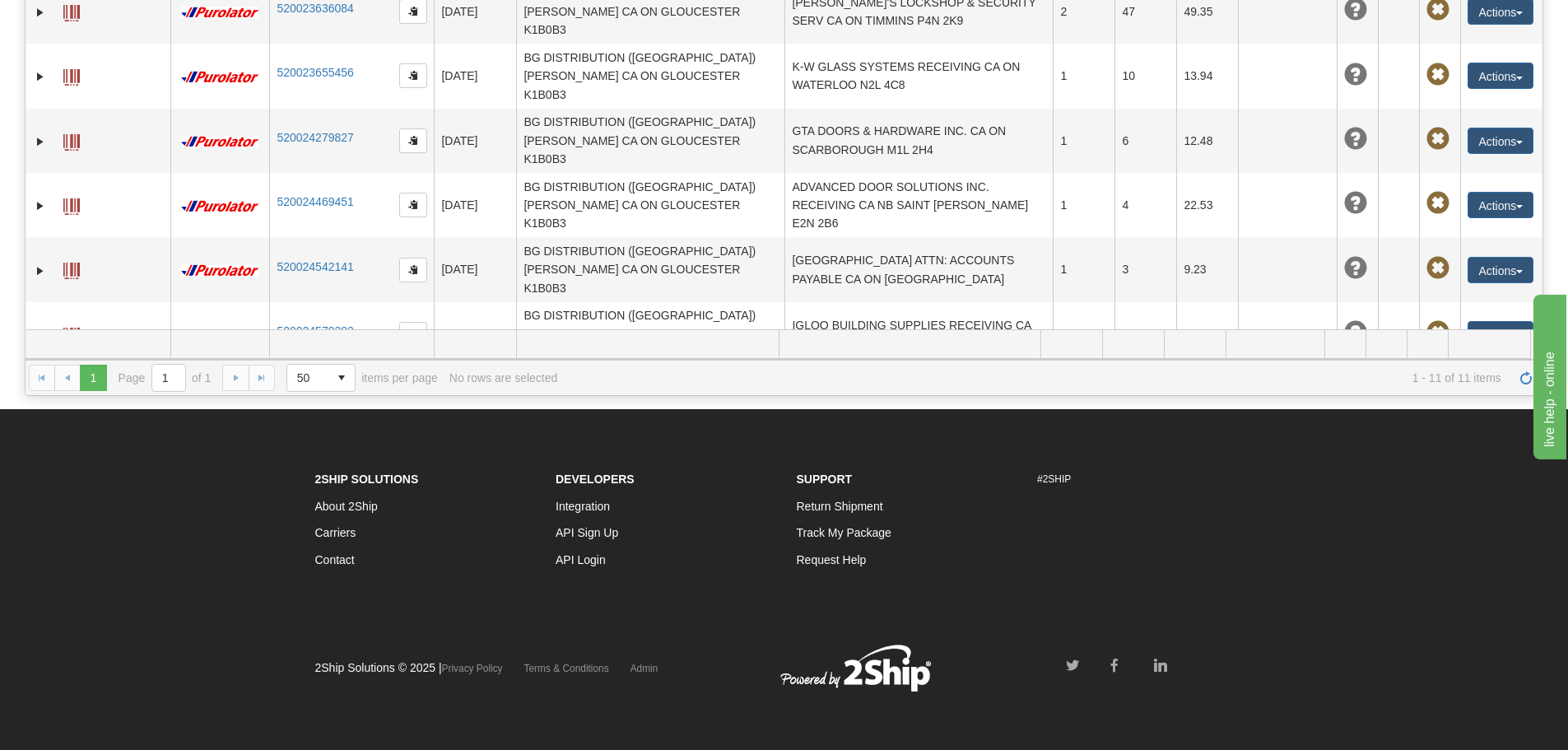
scroll to position [0, 0]
